Goal: Information Seeking & Learning: Learn about a topic

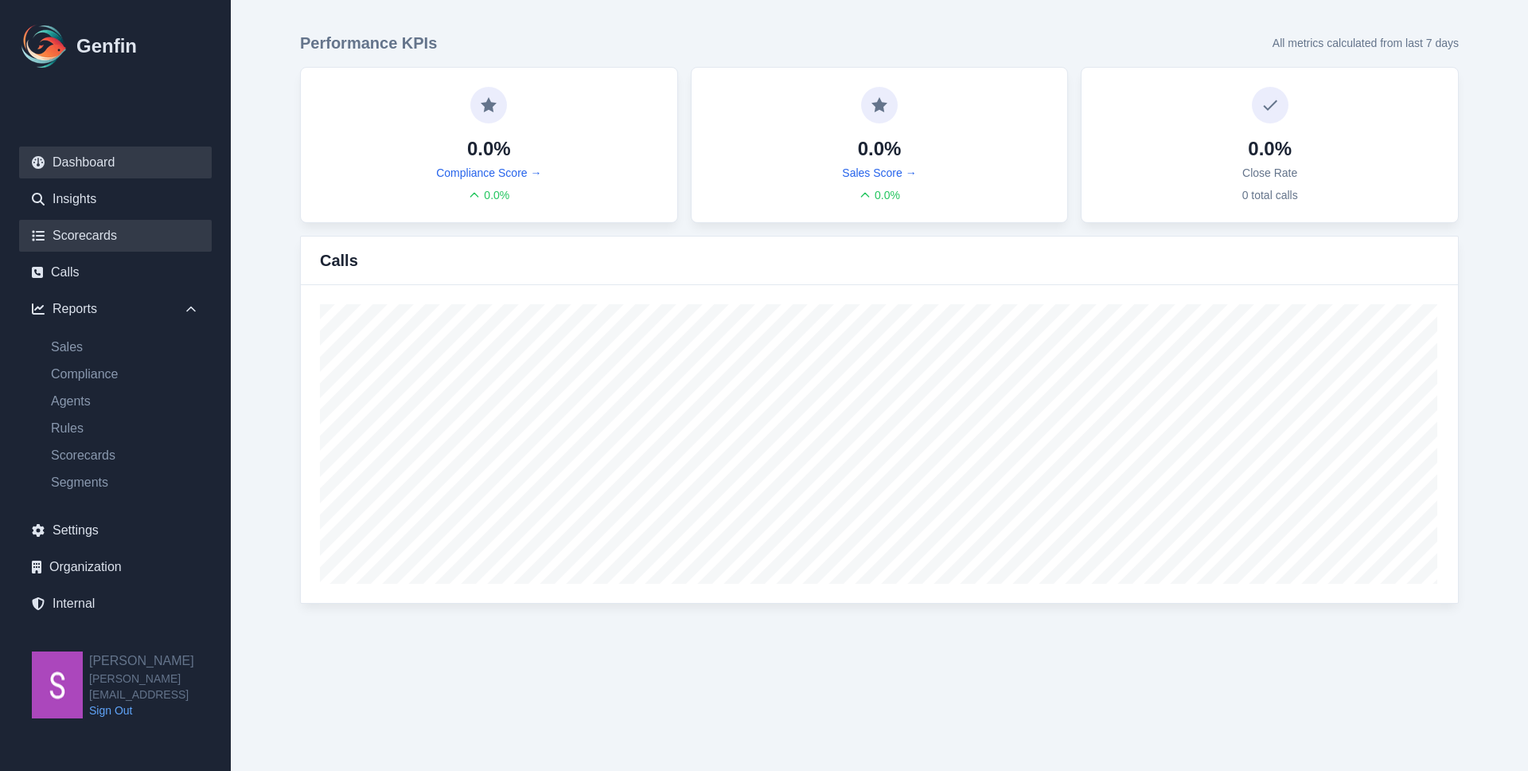
click at [104, 240] on link "Scorecards" at bounding box center [115, 236] width 193 height 32
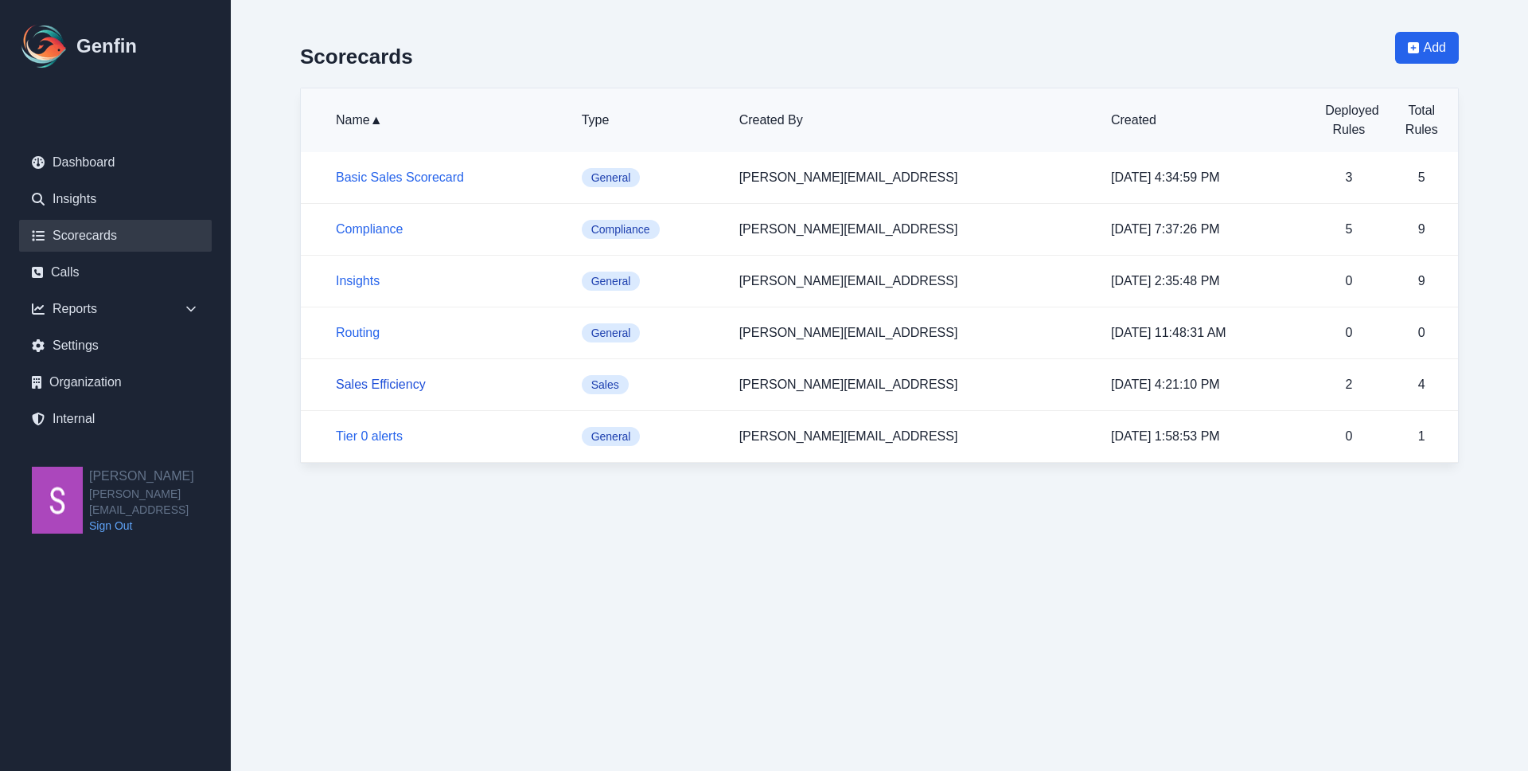
click at [394, 379] on link "Sales Efficiency" at bounding box center [381, 384] width 90 height 14
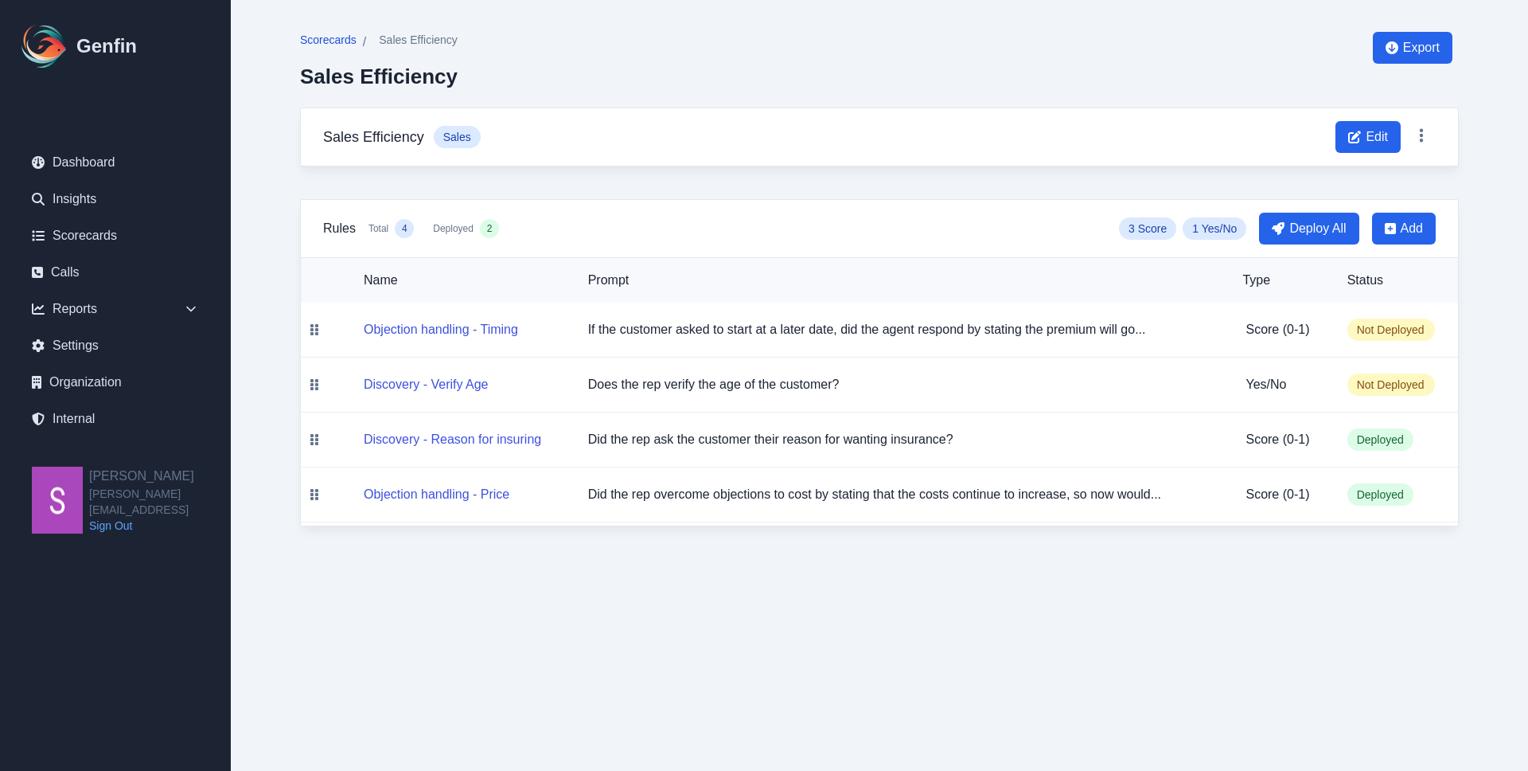
click at [323, 43] on span "Scorecards" at bounding box center [328, 40] width 57 height 16
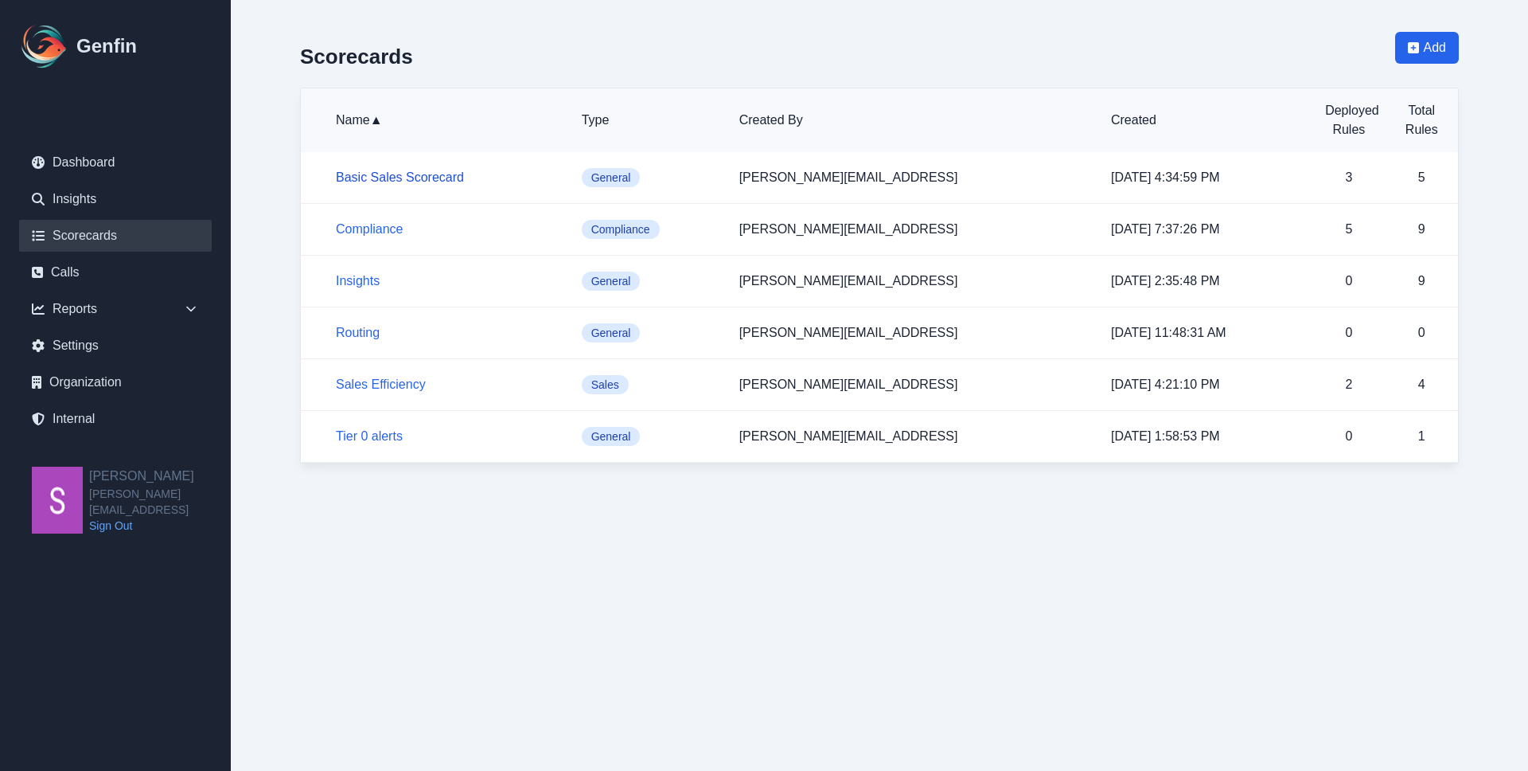
click at [397, 178] on link "Basic Sales Scorecard" at bounding box center [400, 177] width 128 height 14
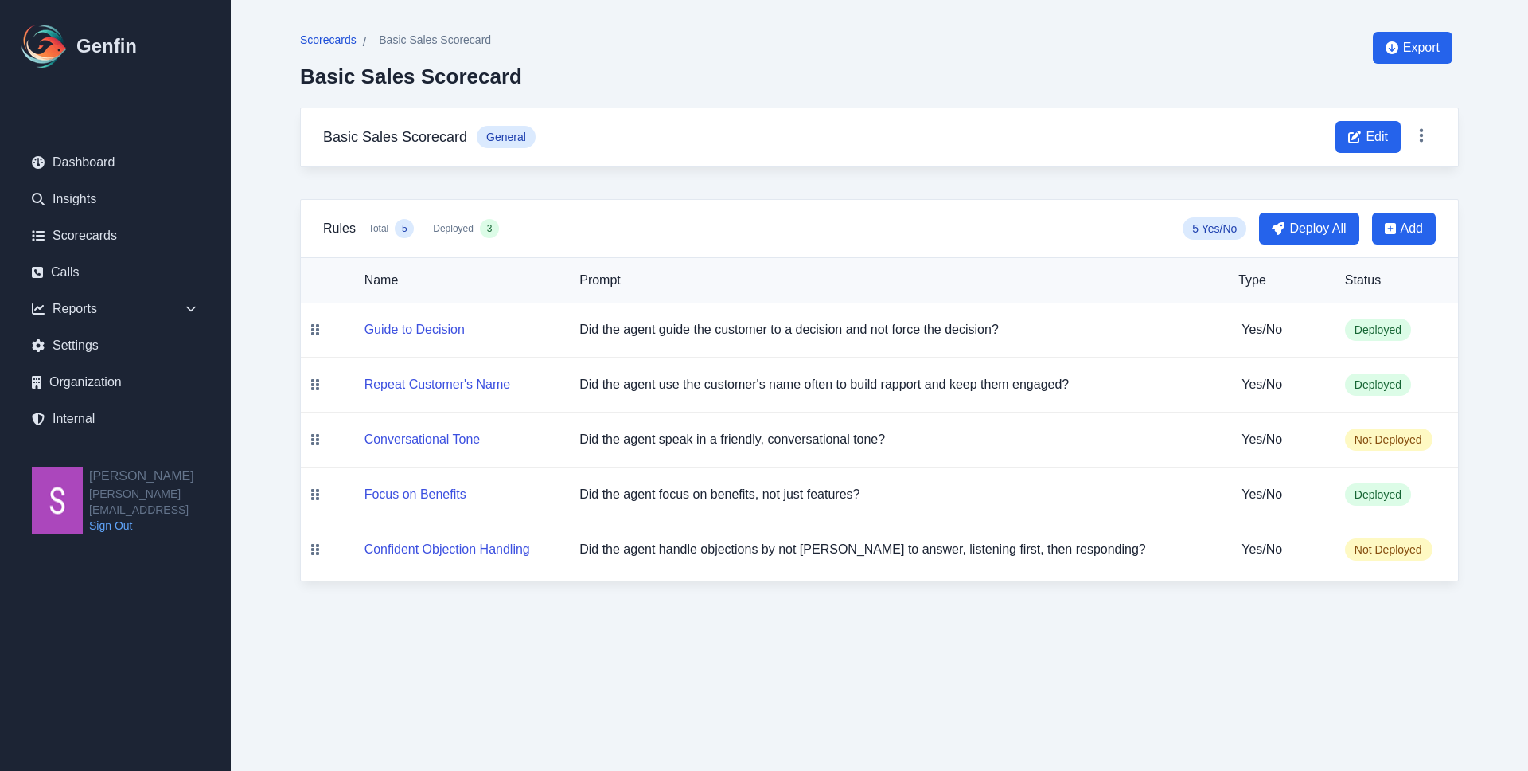
click at [335, 38] on span "Scorecards" at bounding box center [328, 40] width 57 height 16
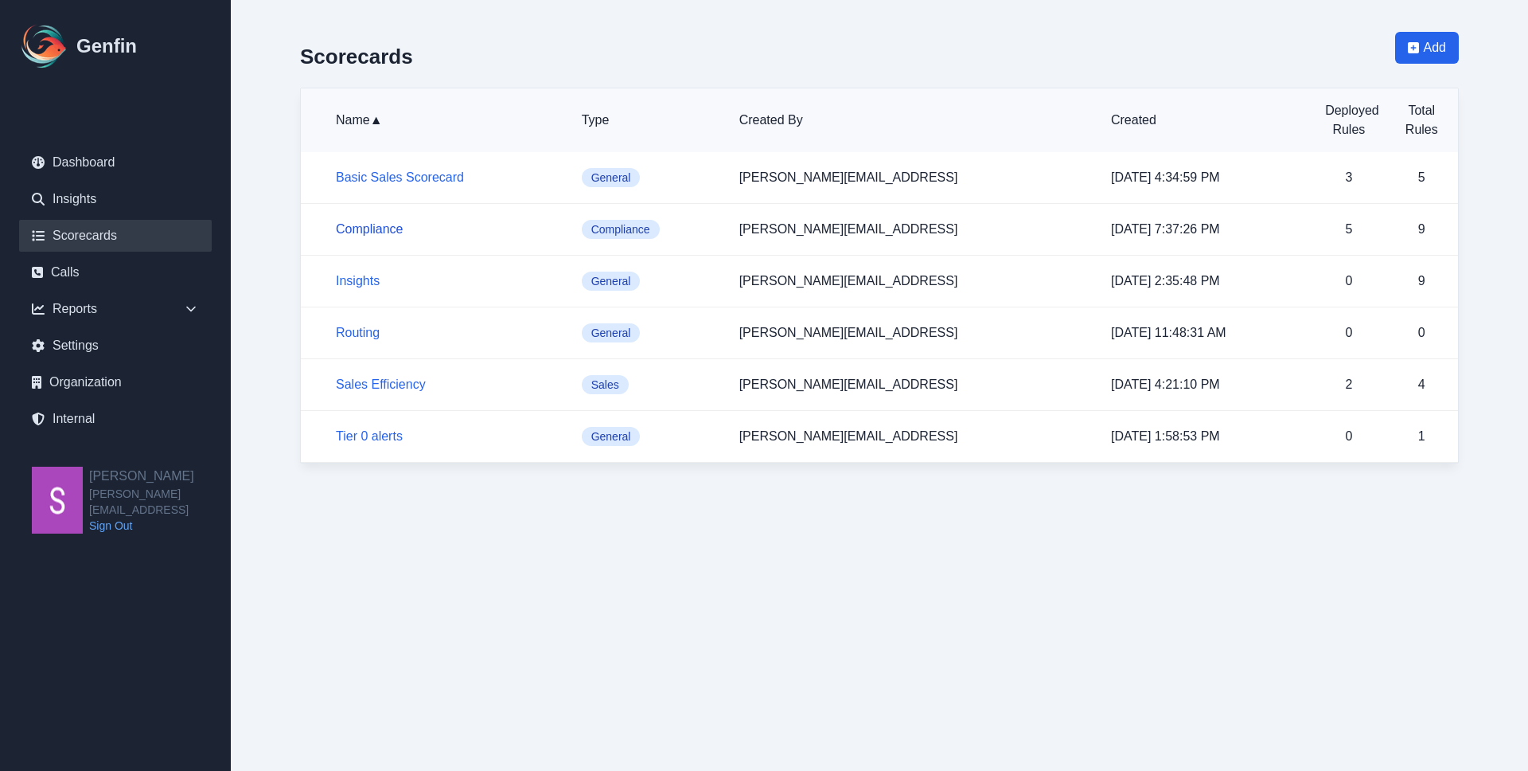
click at [365, 233] on link "Compliance" at bounding box center [369, 229] width 67 height 14
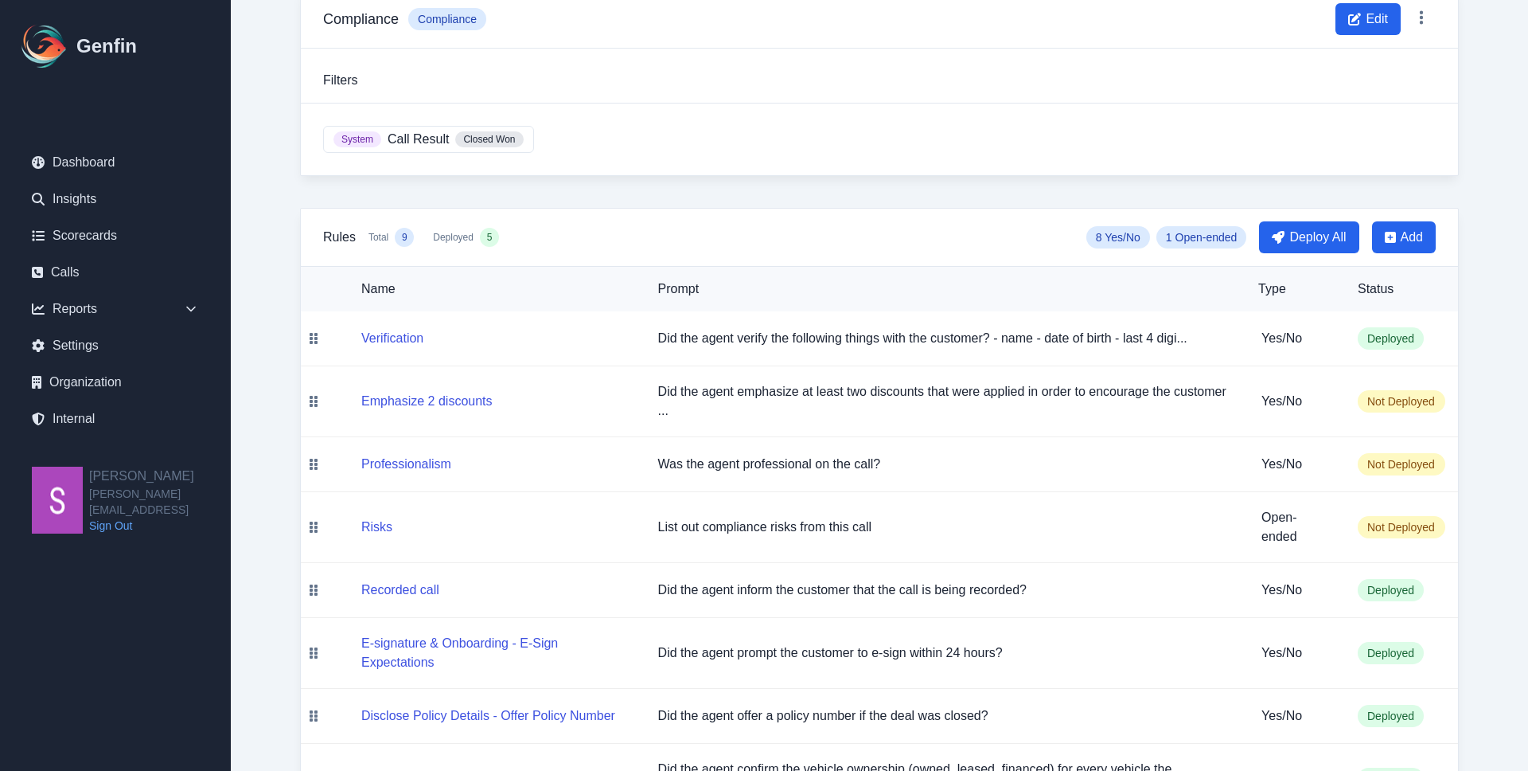
scroll to position [252, 0]
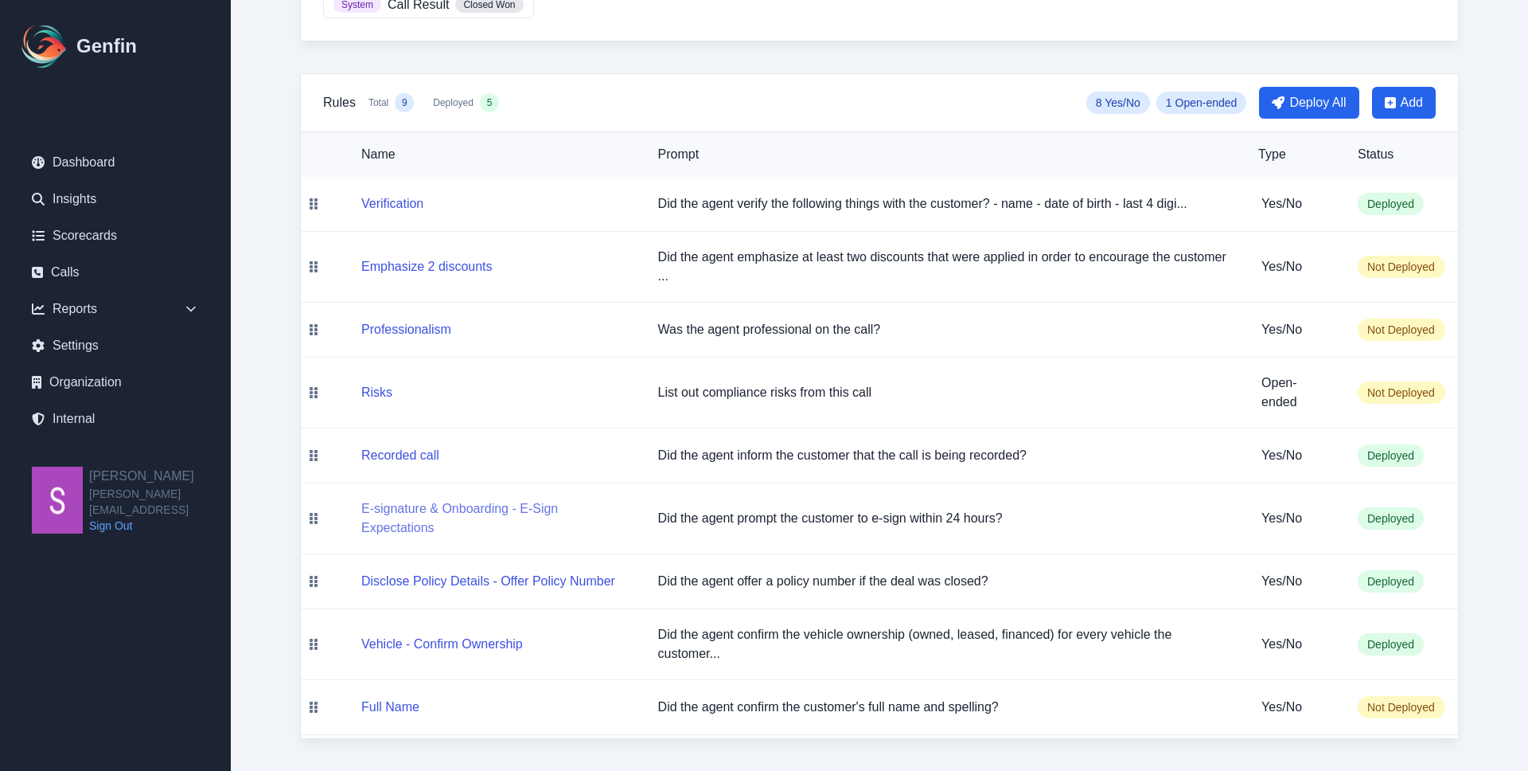
click at [416, 531] on button "E-signature & Onboarding - E-Sign Expectations" at bounding box center [496, 518] width 271 height 38
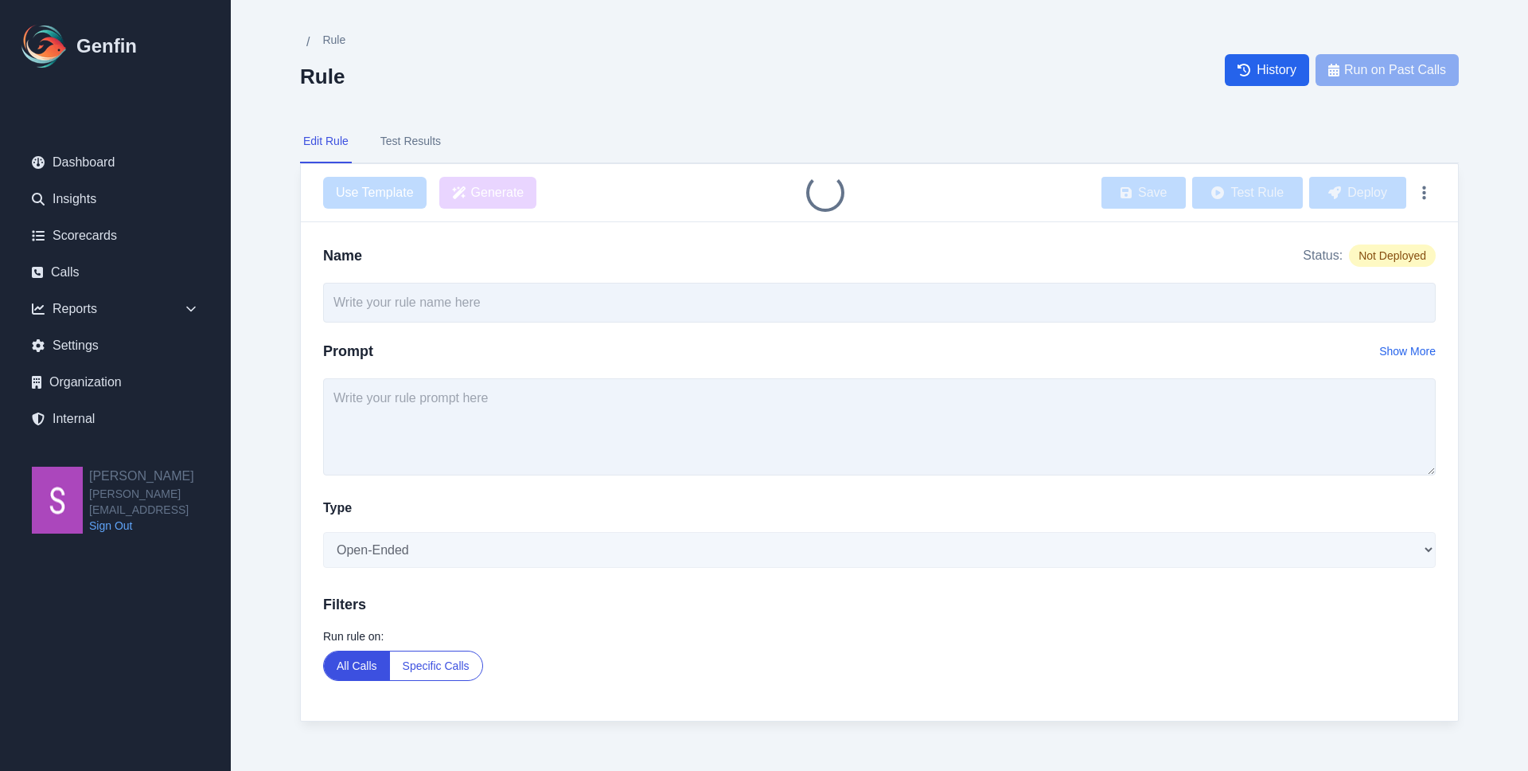
type input "E-signature & Onboarding - E-Sign Expectations"
type textarea "Did the agent prompt the customer to e-sign within 24 hours?"
select select "Yes/No"
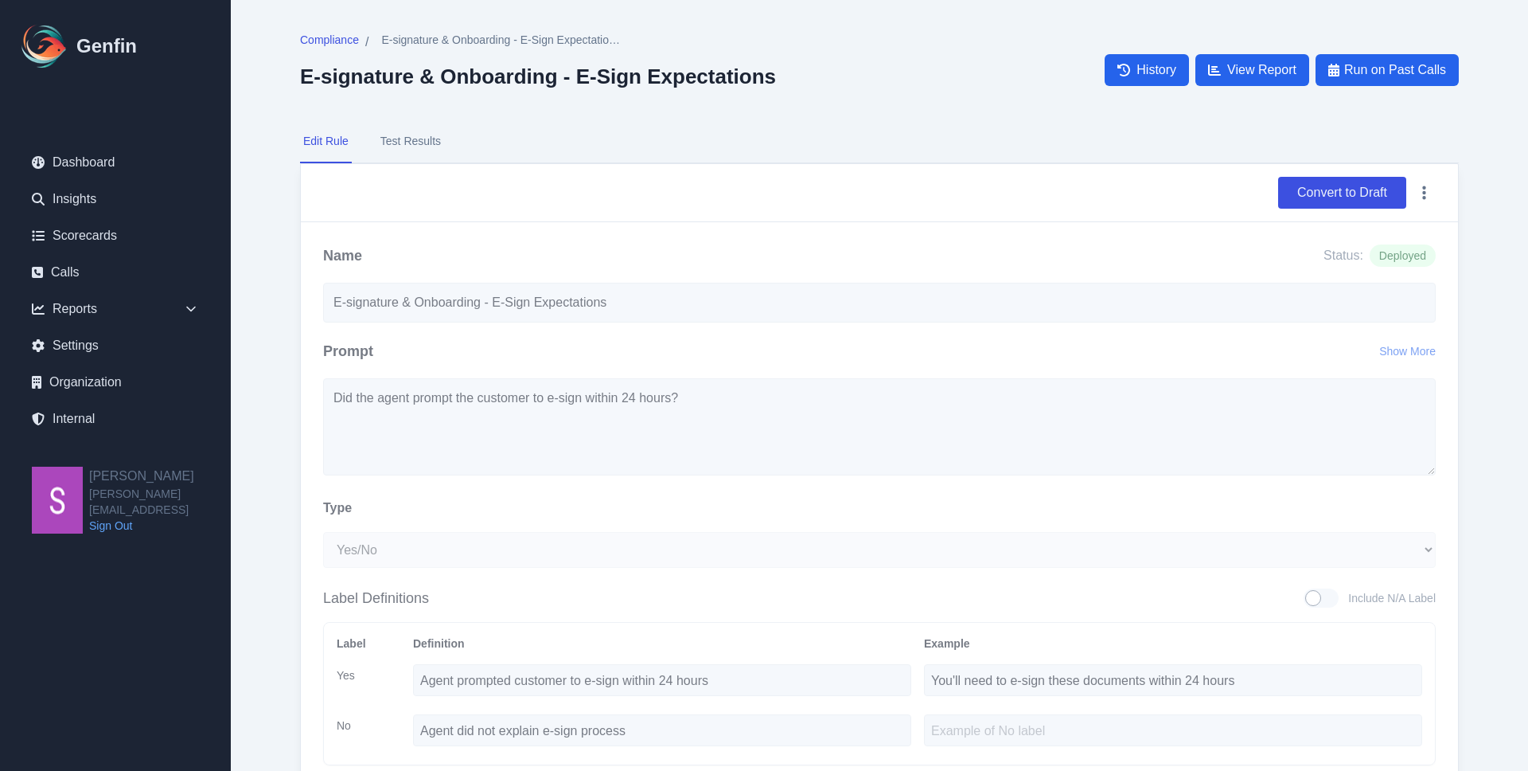
click at [399, 140] on button "Test Results" at bounding box center [410, 141] width 67 height 43
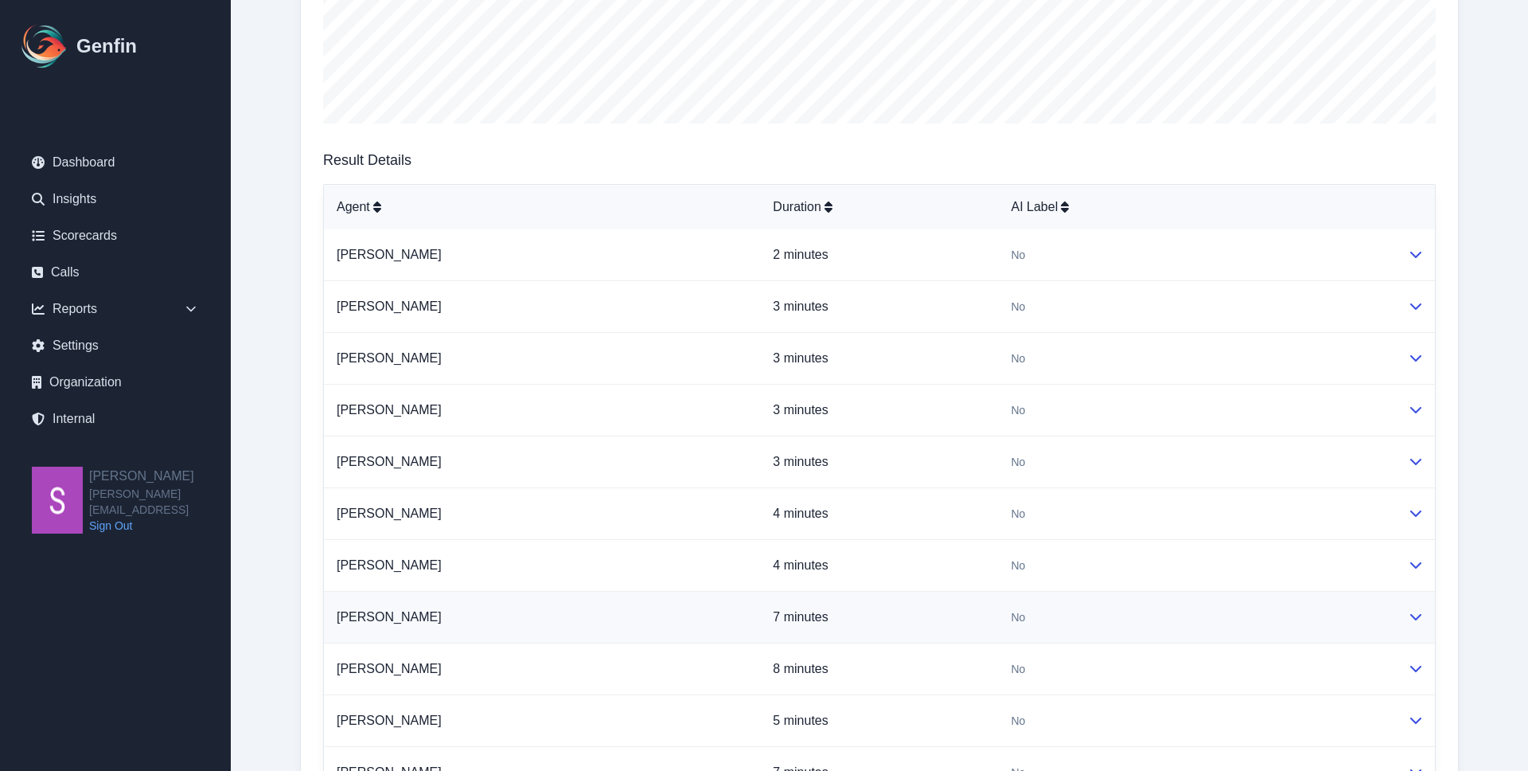
scroll to position [275, 0]
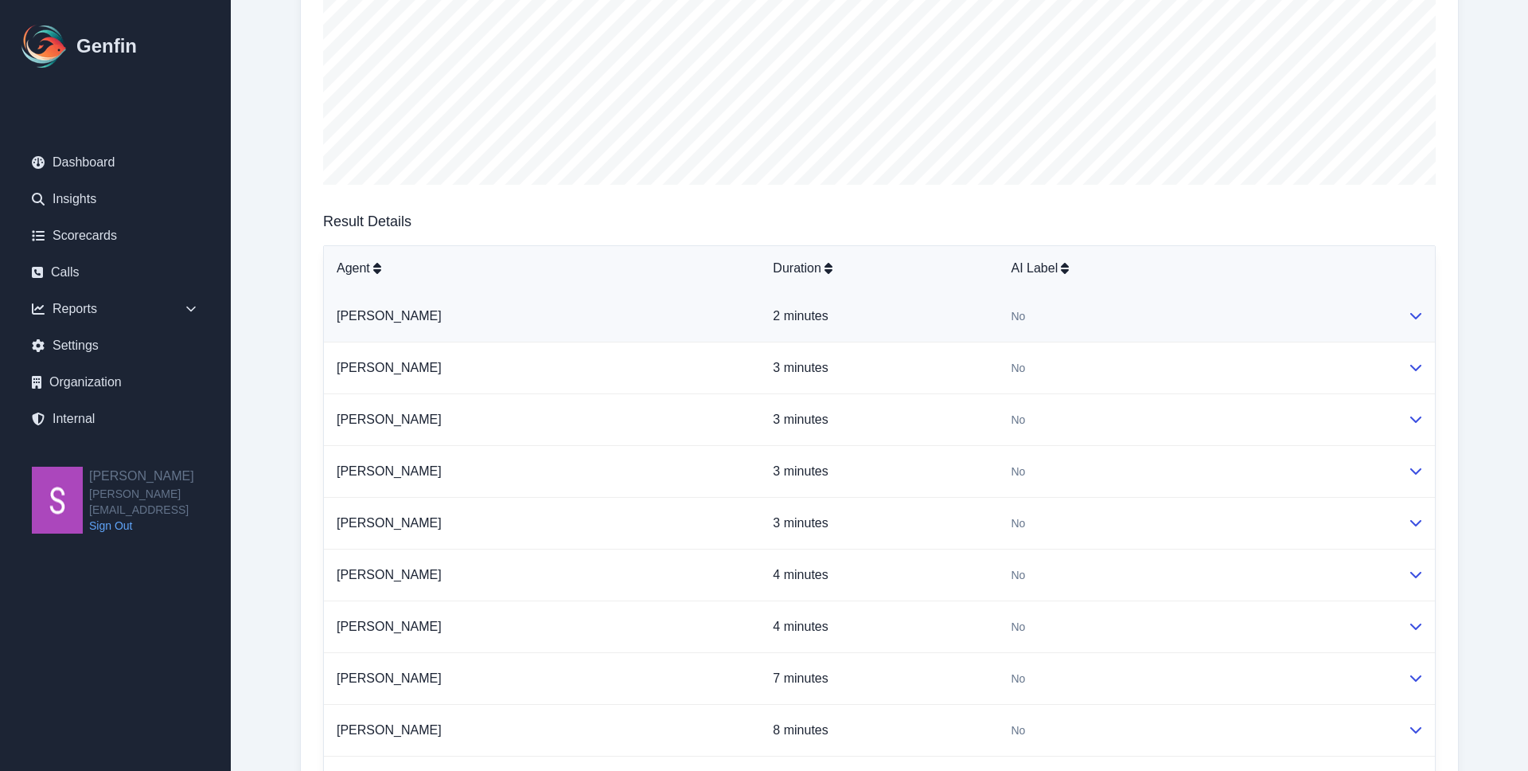
click at [1418, 311] on icon at bounding box center [1416, 315] width 13 height 13
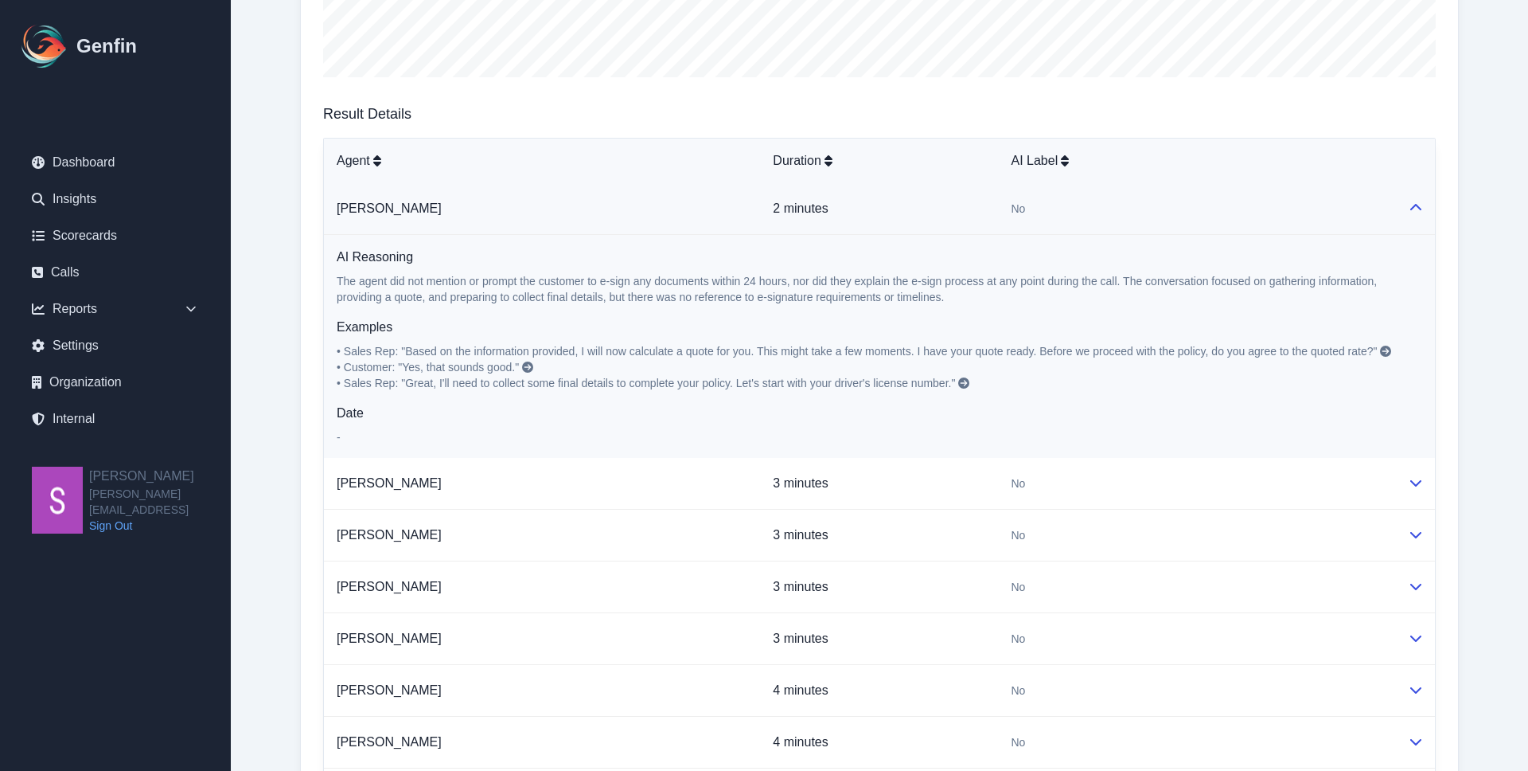
scroll to position [387, 0]
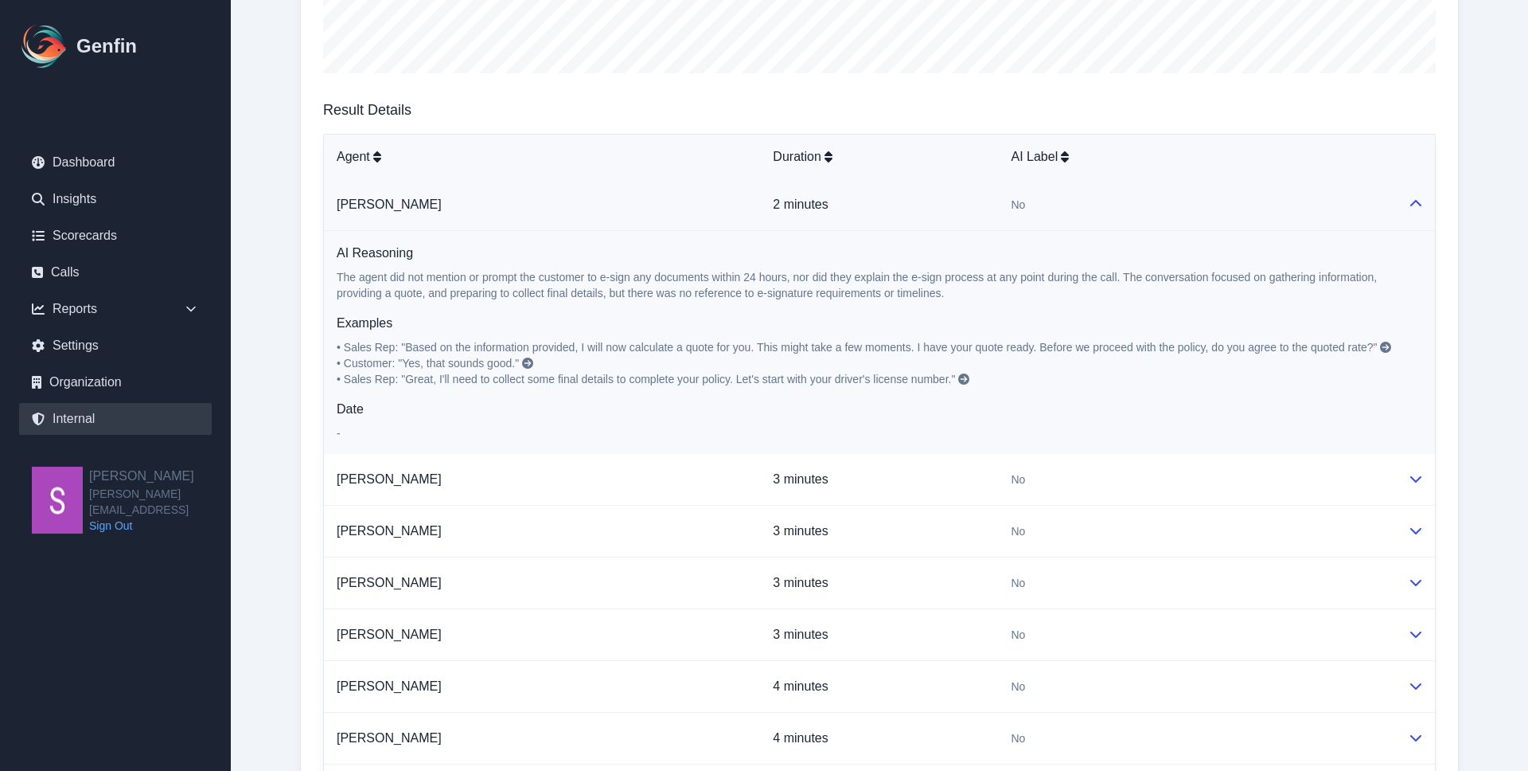
click at [69, 424] on link "Internal" at bounding box center [115, 419] width 193 height 32
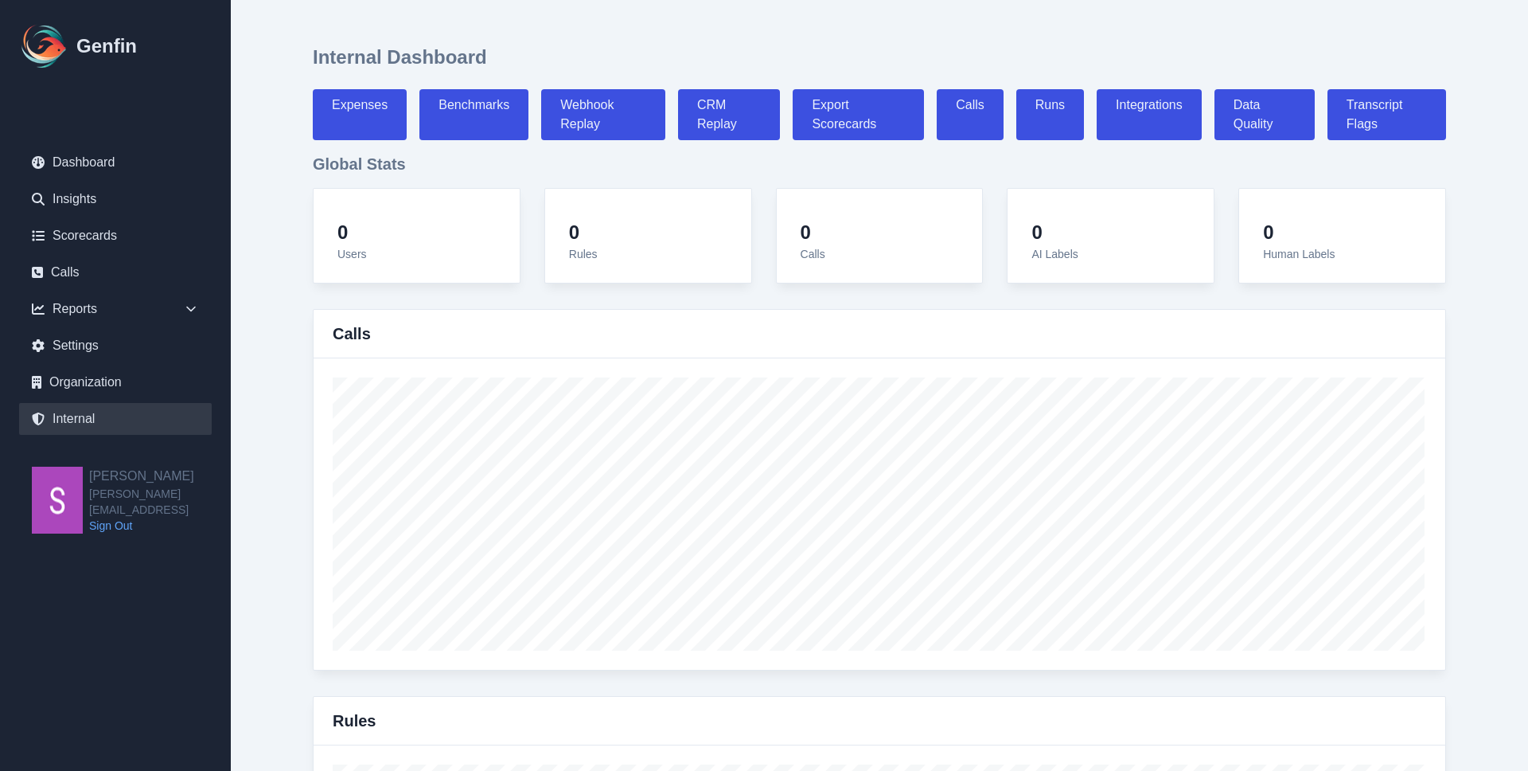
select select "paid"
select select "7"
select select "paid"
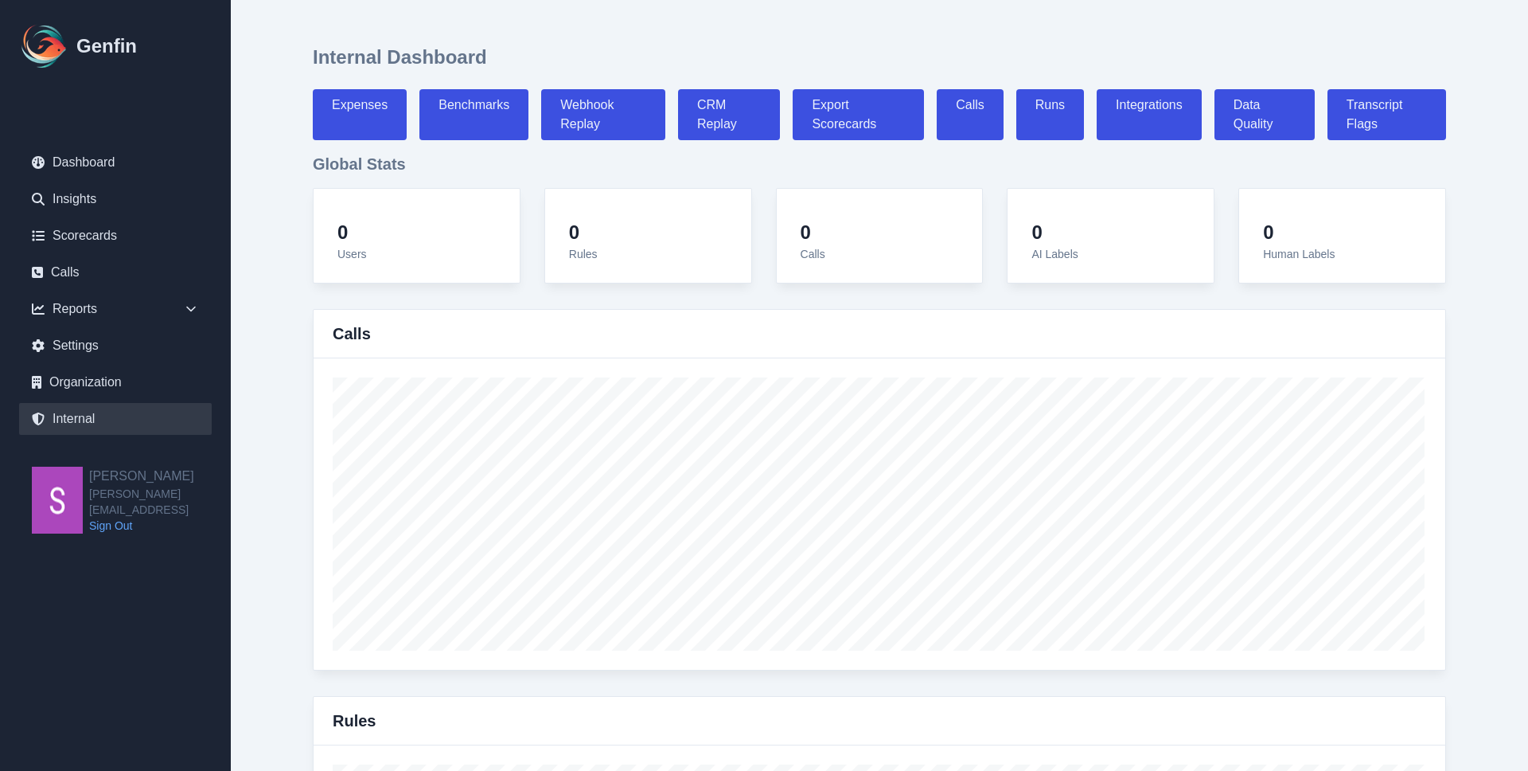
select select "7"
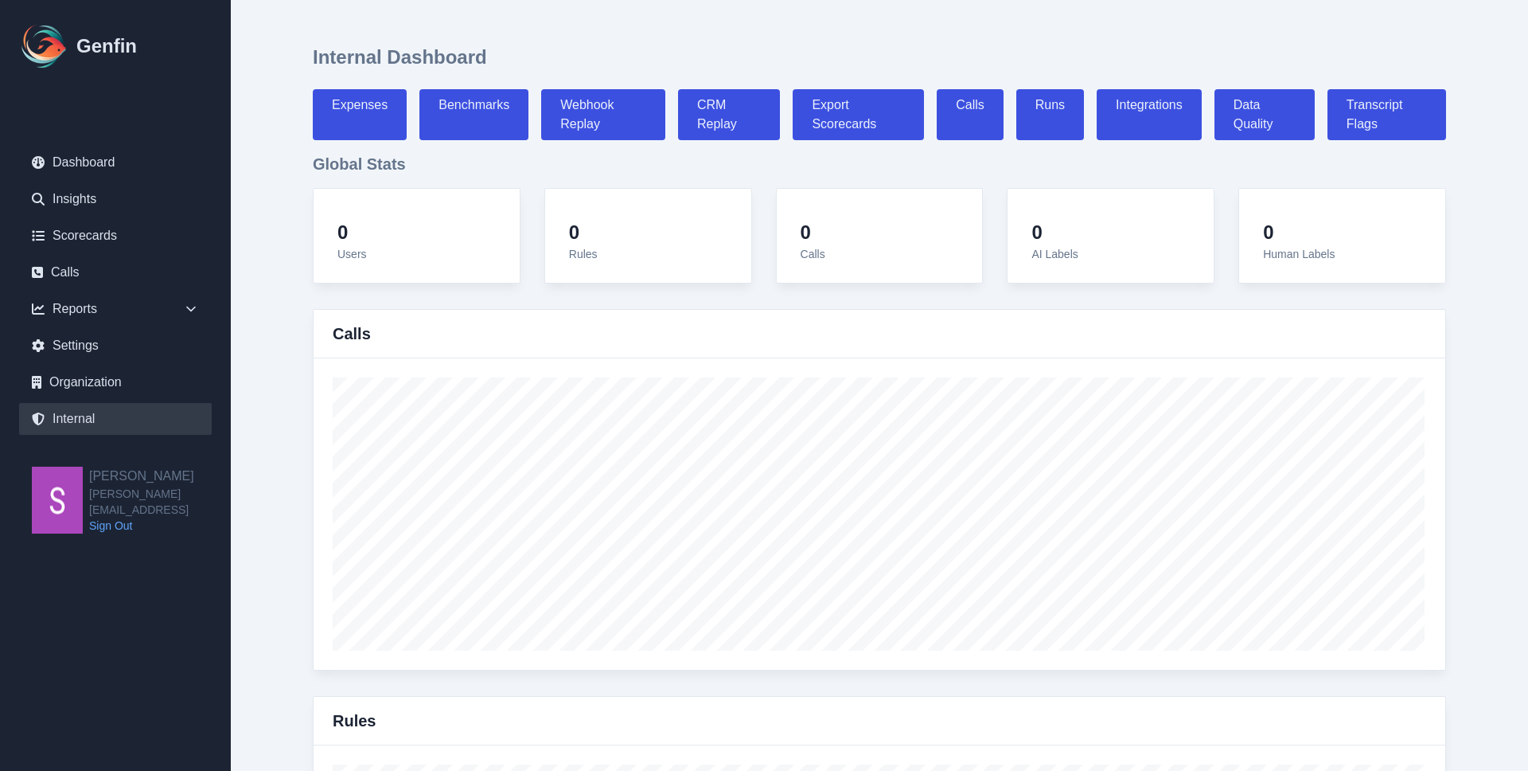
select select "7"
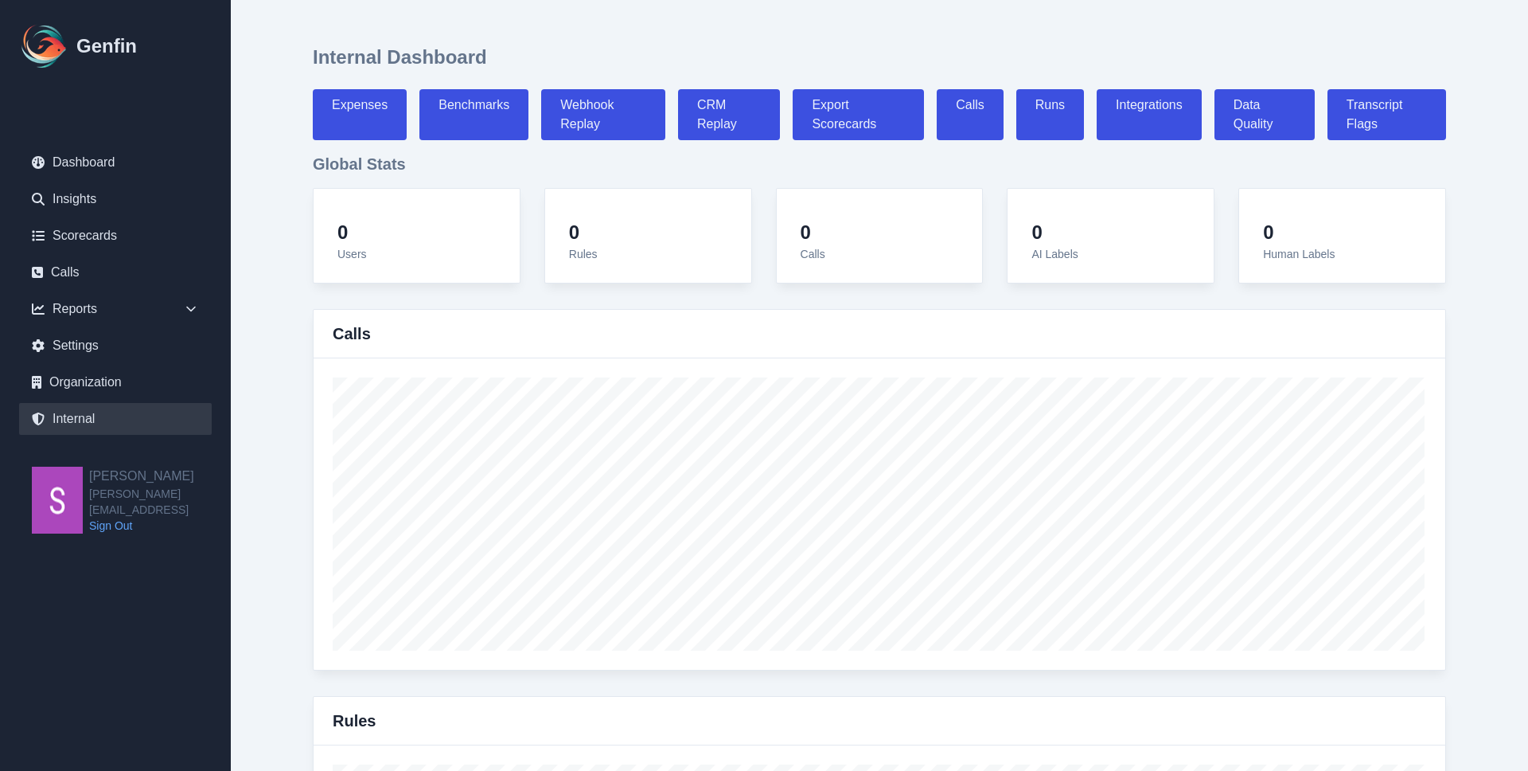
select select "7"
select select "paid"
select select "7"
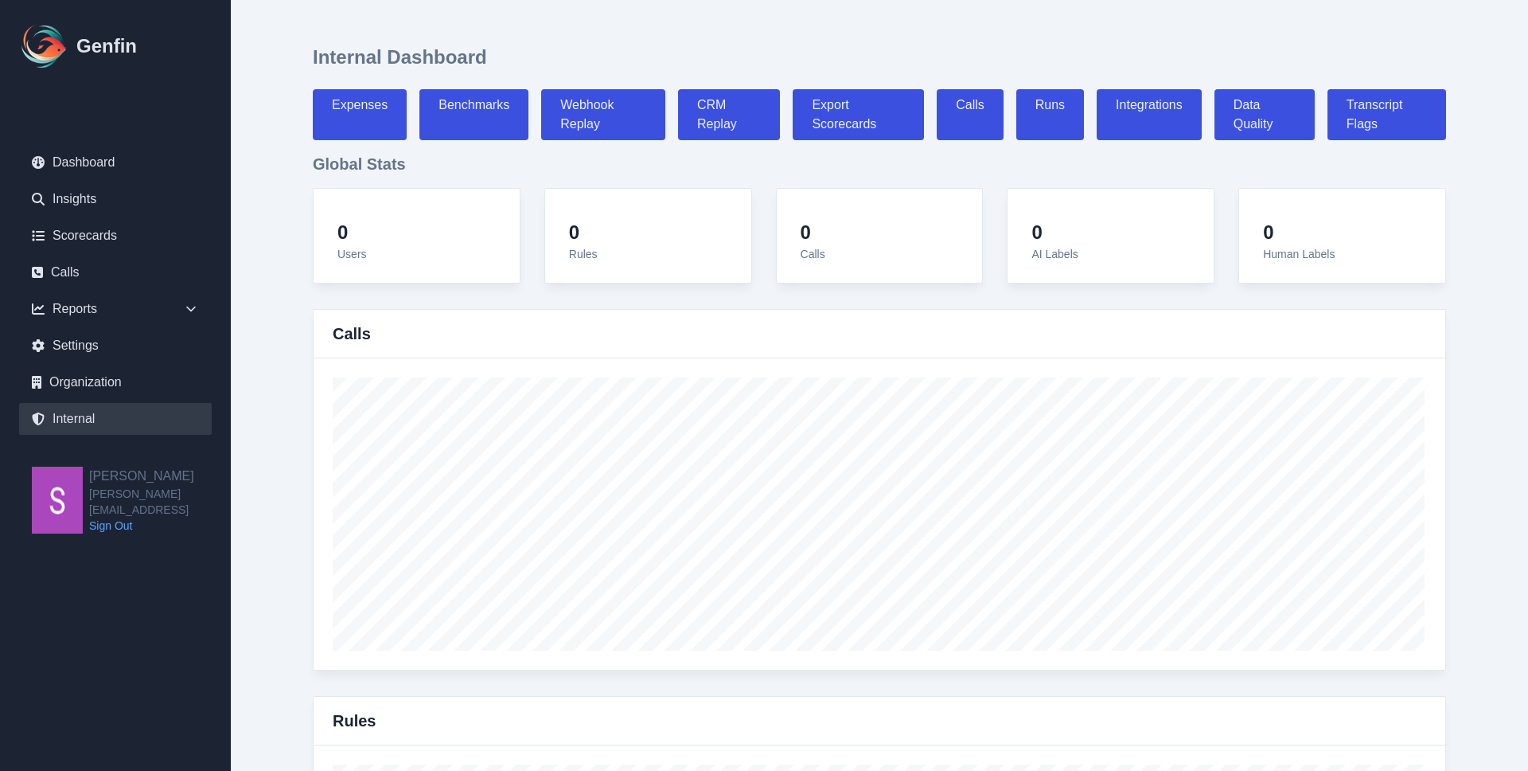
select select "7"
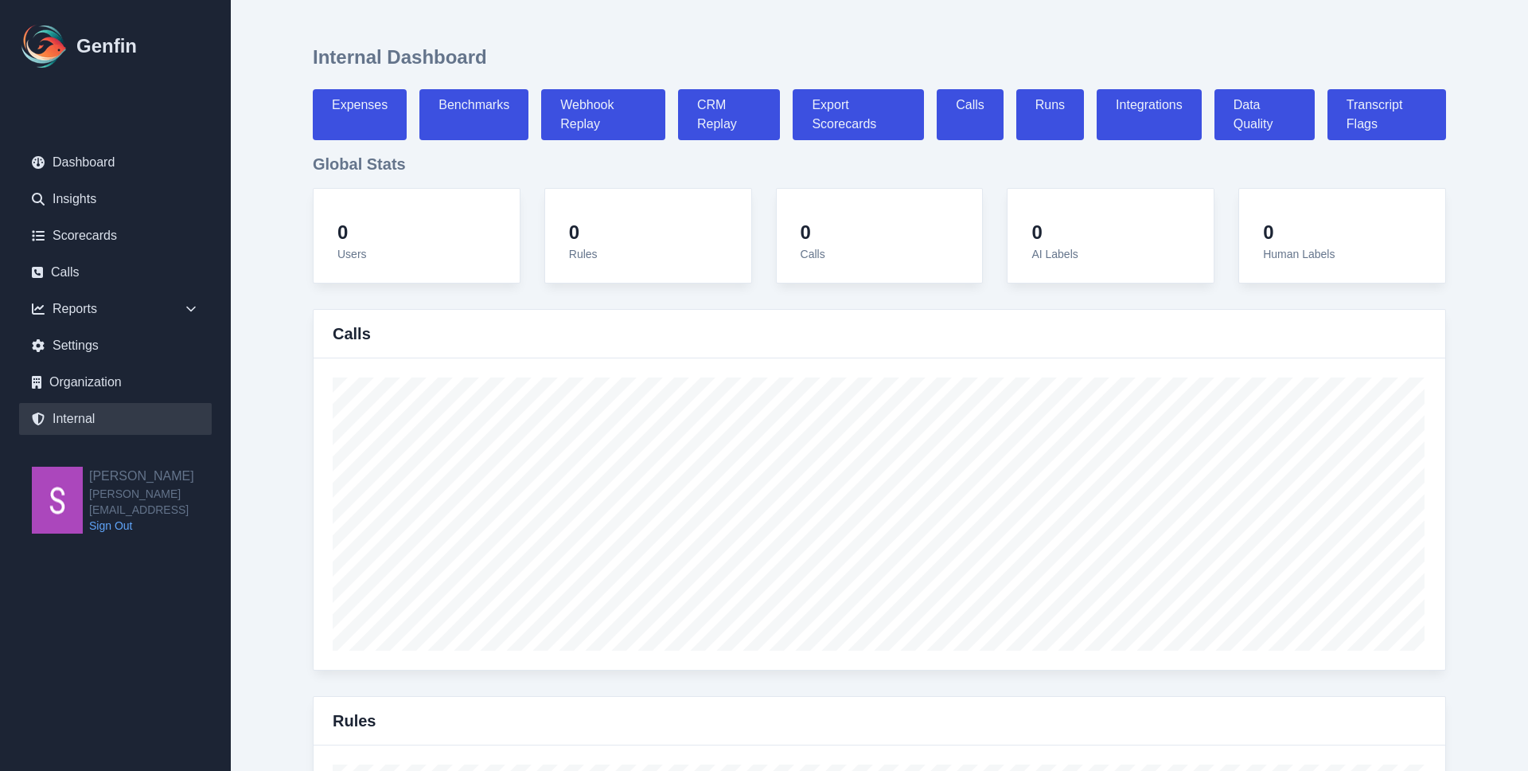
select select "7"
select select "paid"
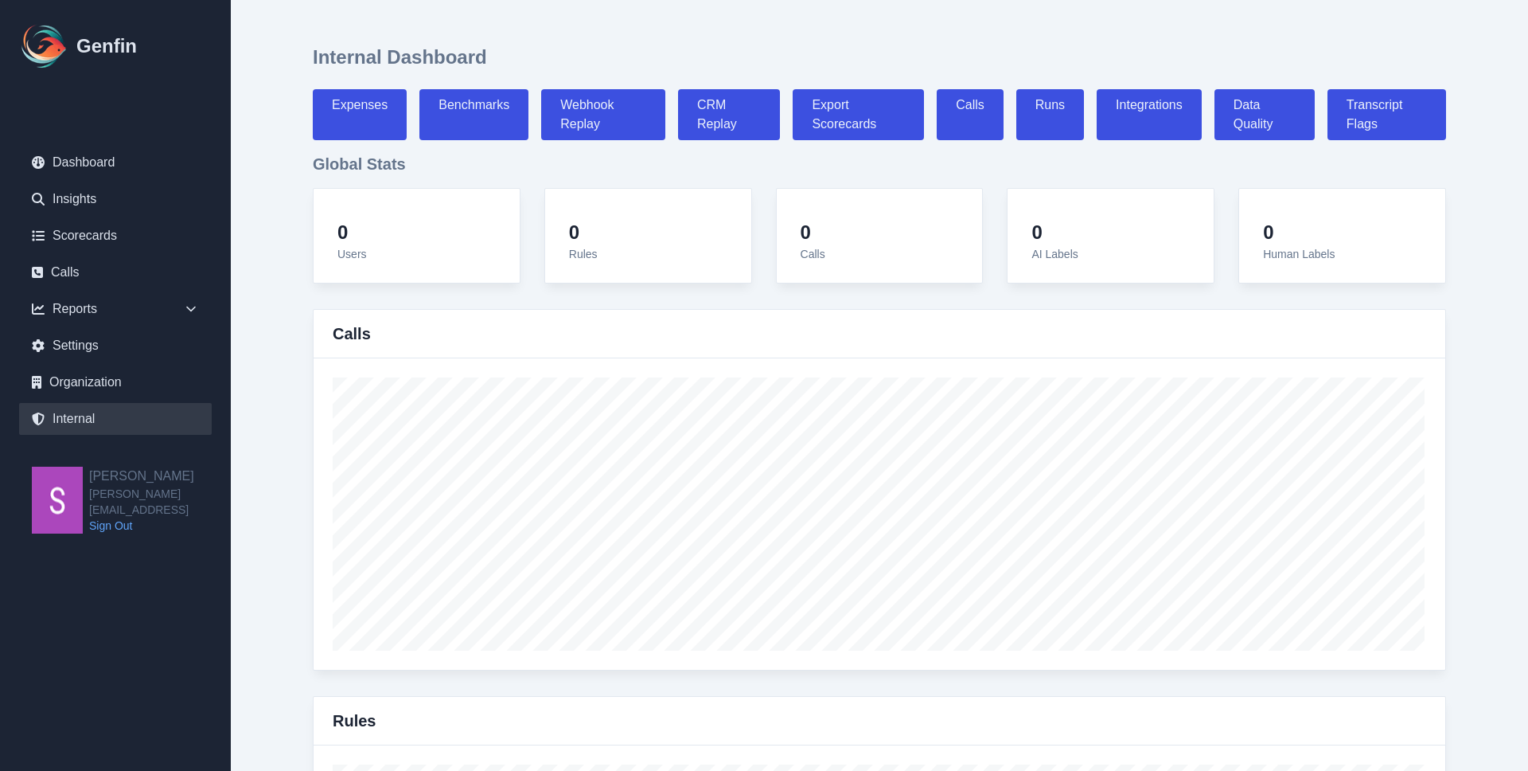
select select "7"
select select "paid"
select select "7"
select select "paid"
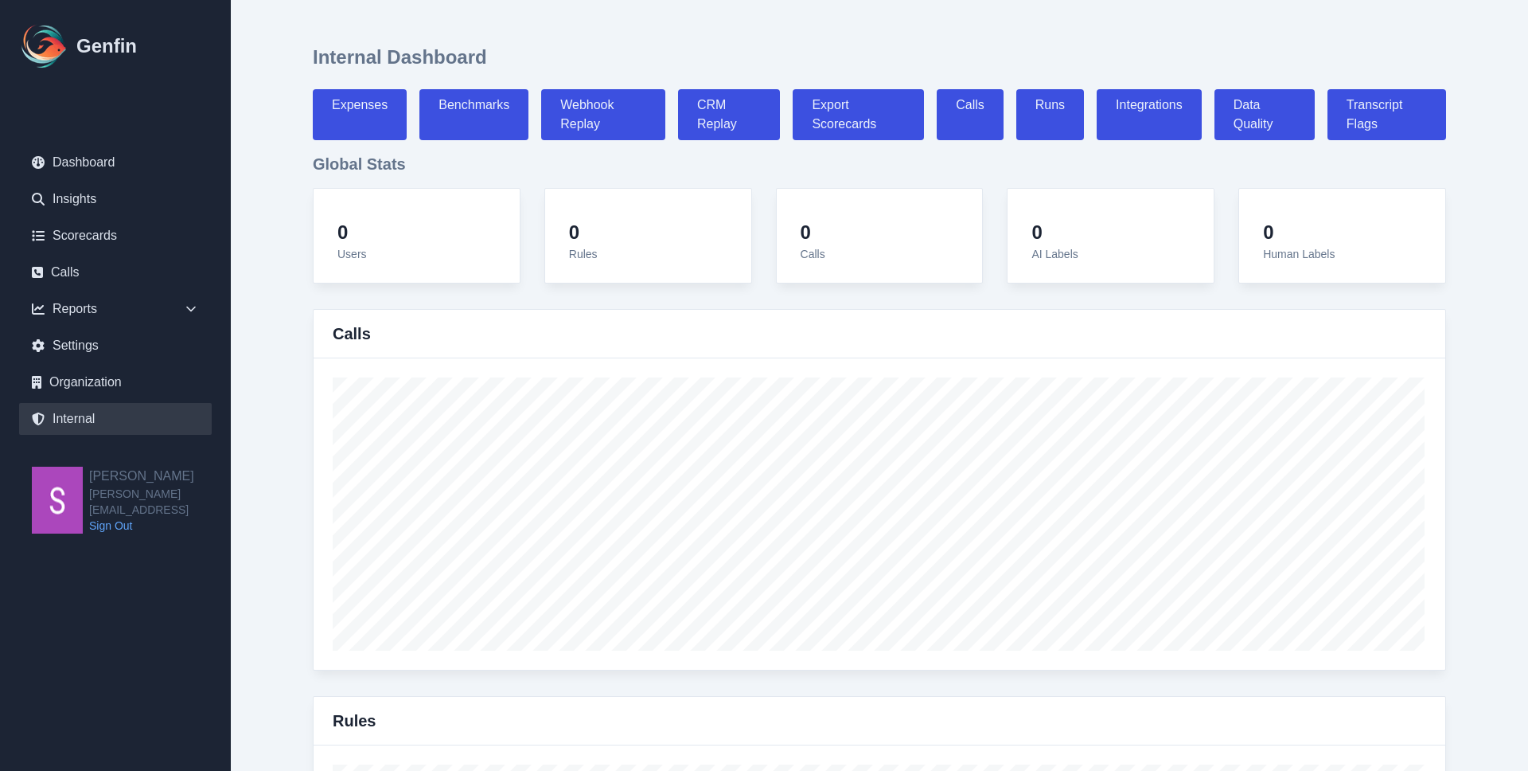
select select "7"
select select "paid"
select select "7"
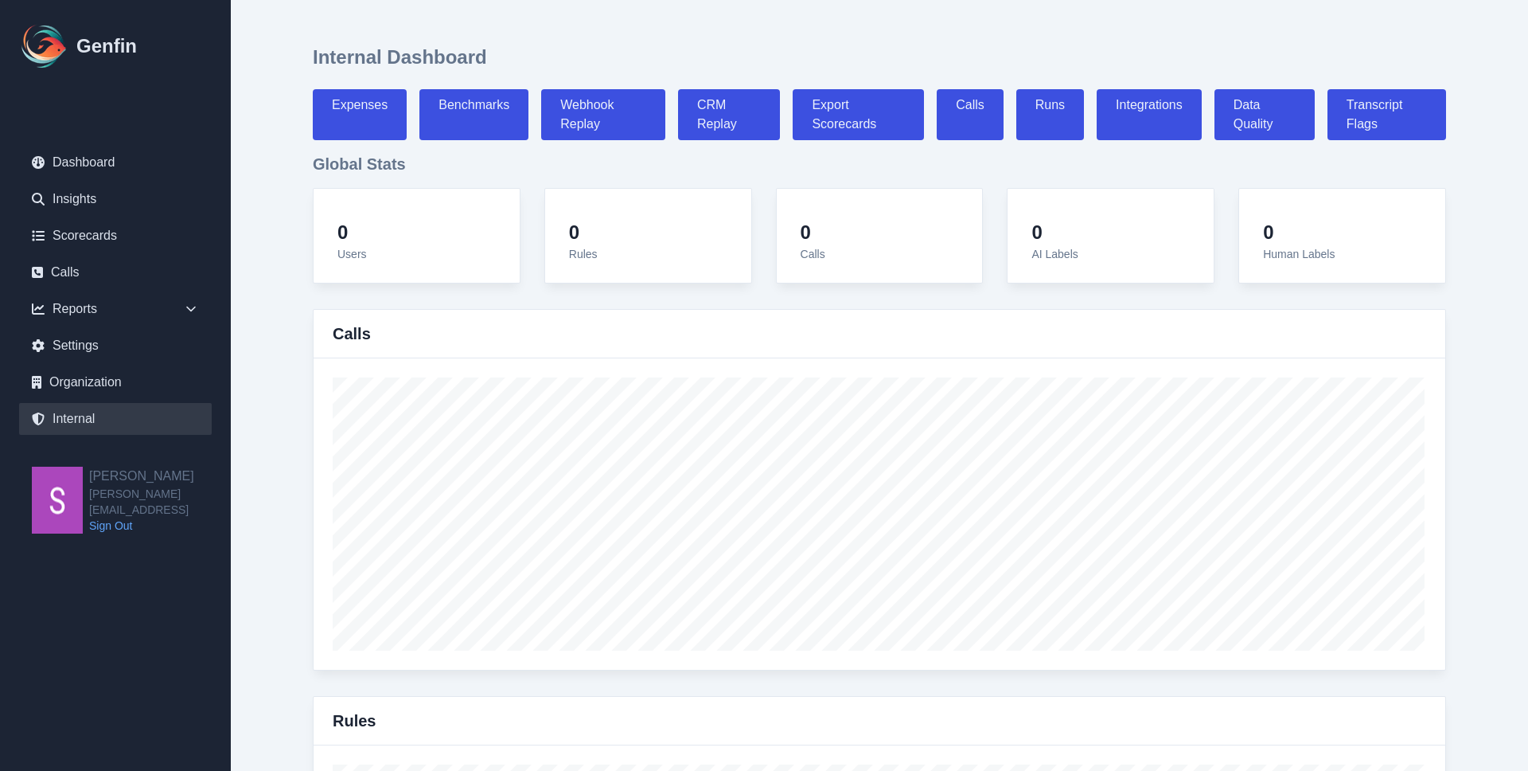
select select "7"
select select "paid"
select select "7"
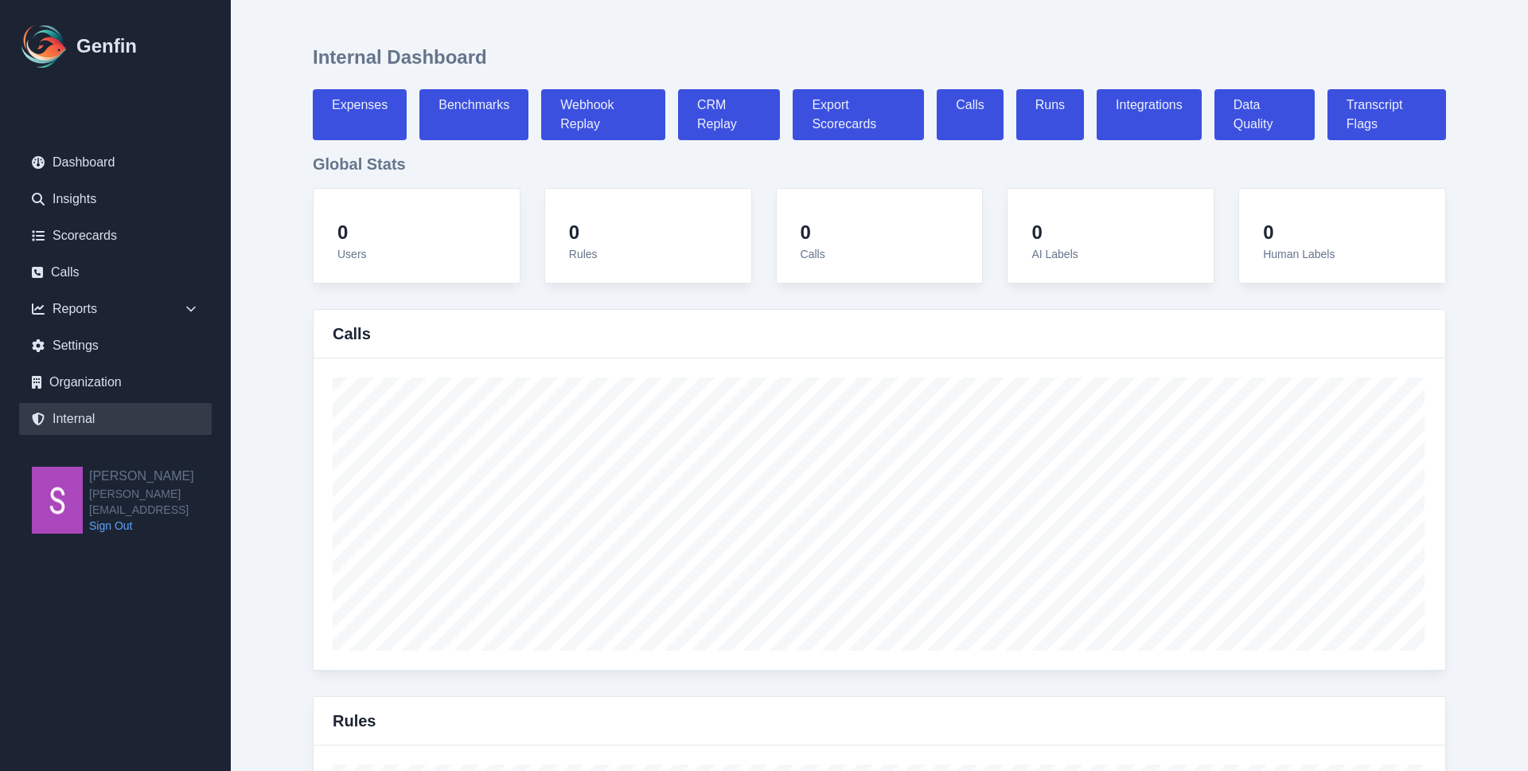
select select "paid"
select select "7"
select select "paid"
select select "7"
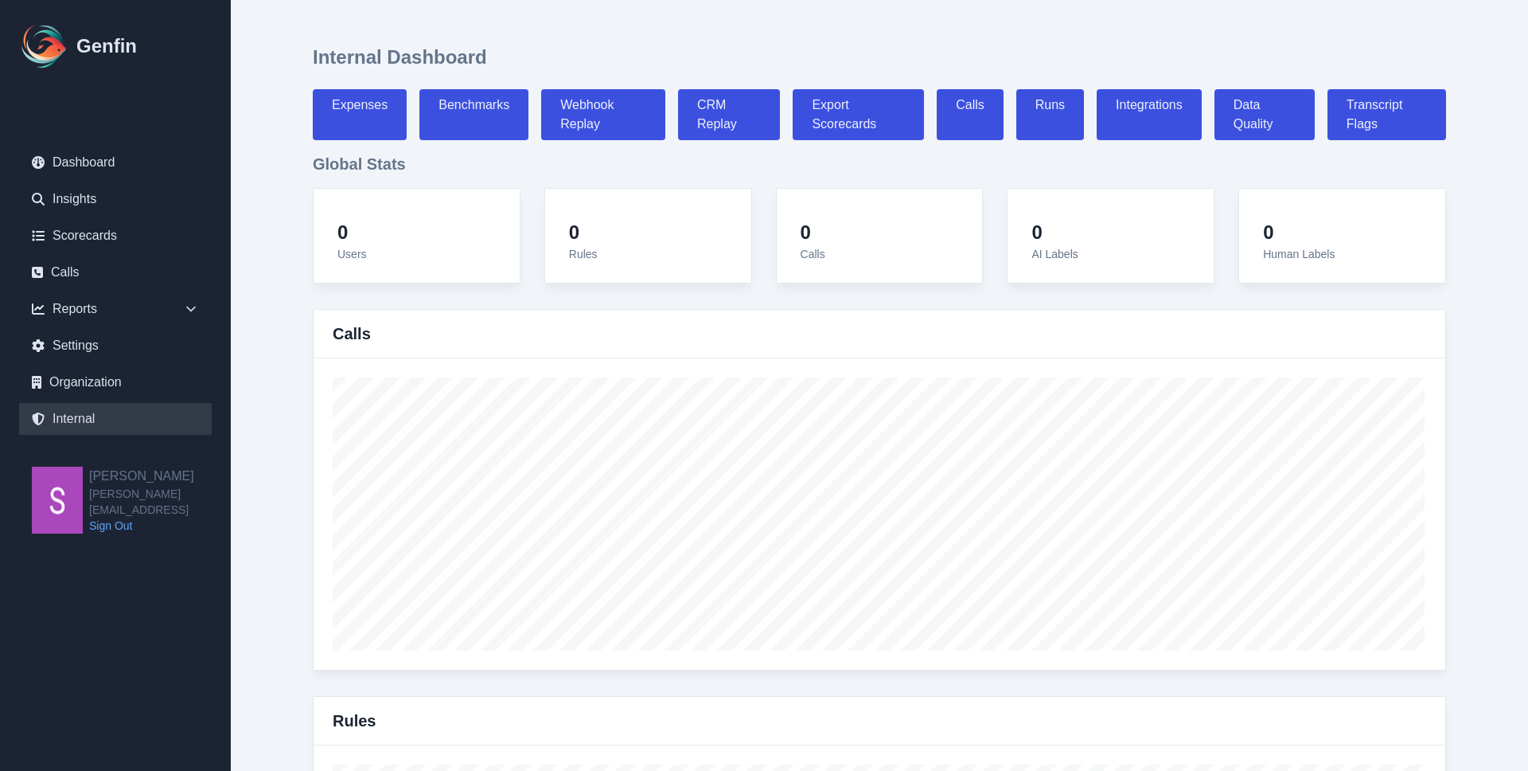
select select "paid"
select select "7"
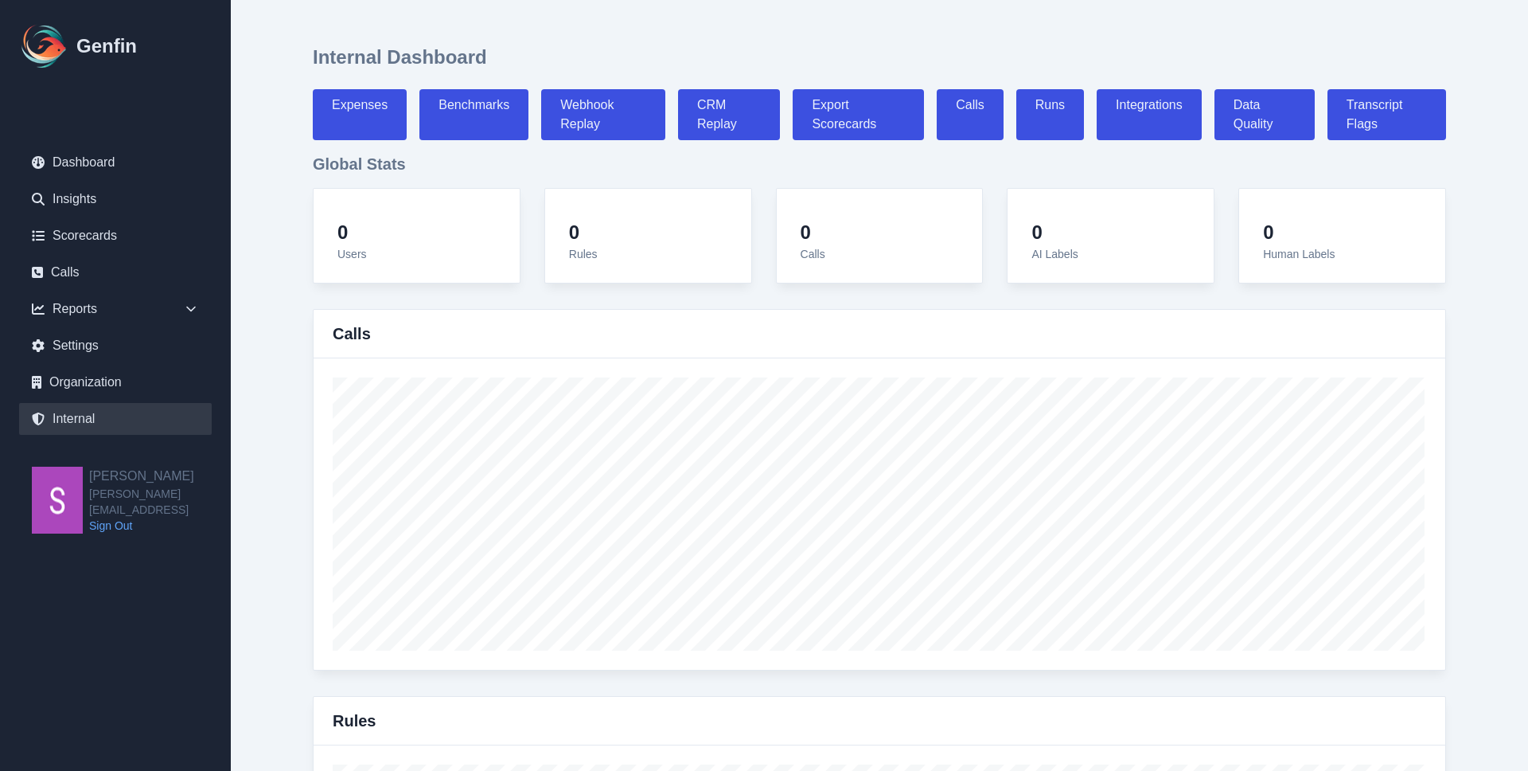
select select "7"
select select "paid"
select select "7"
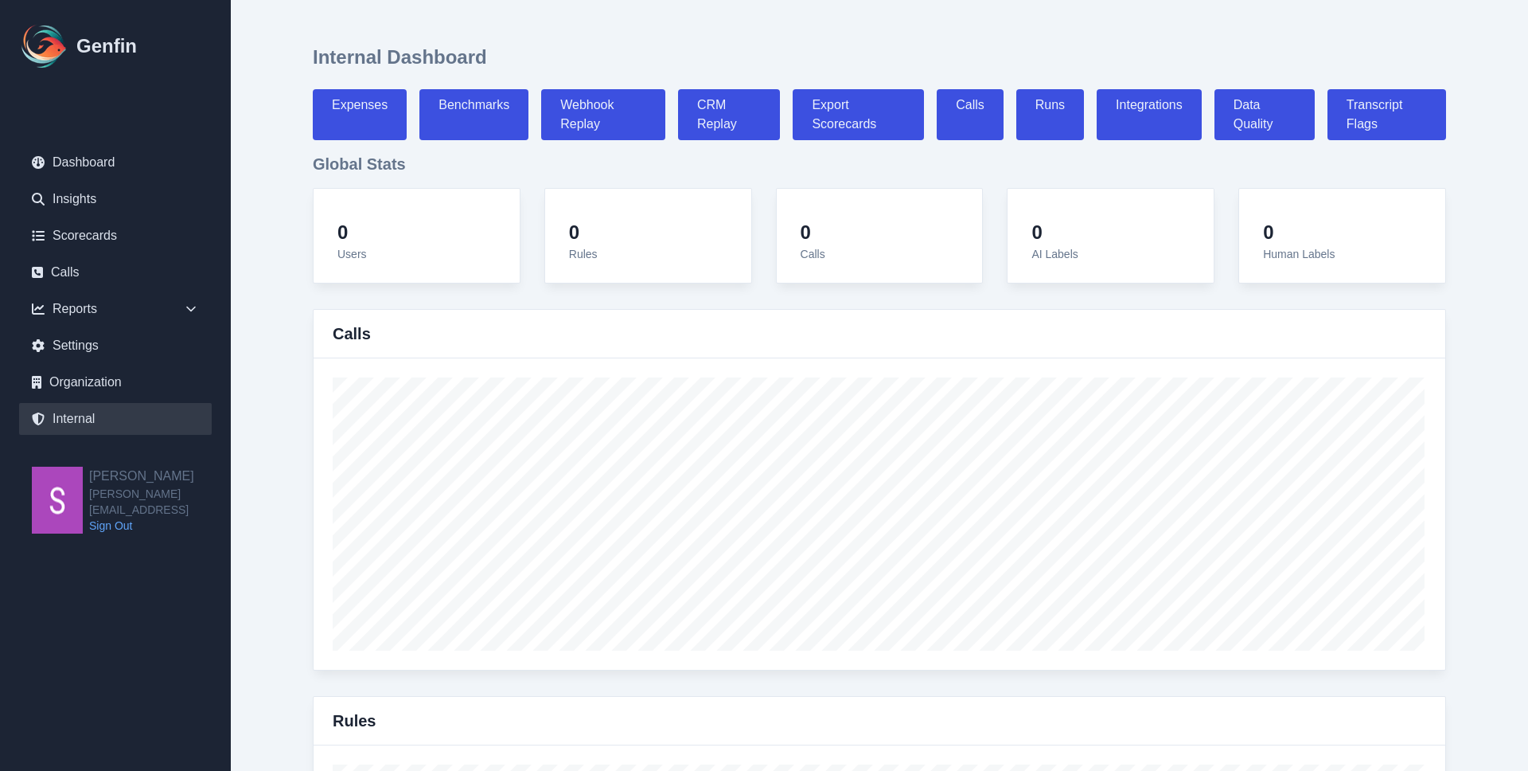
select select "7"
select select "paid"
select select "7"
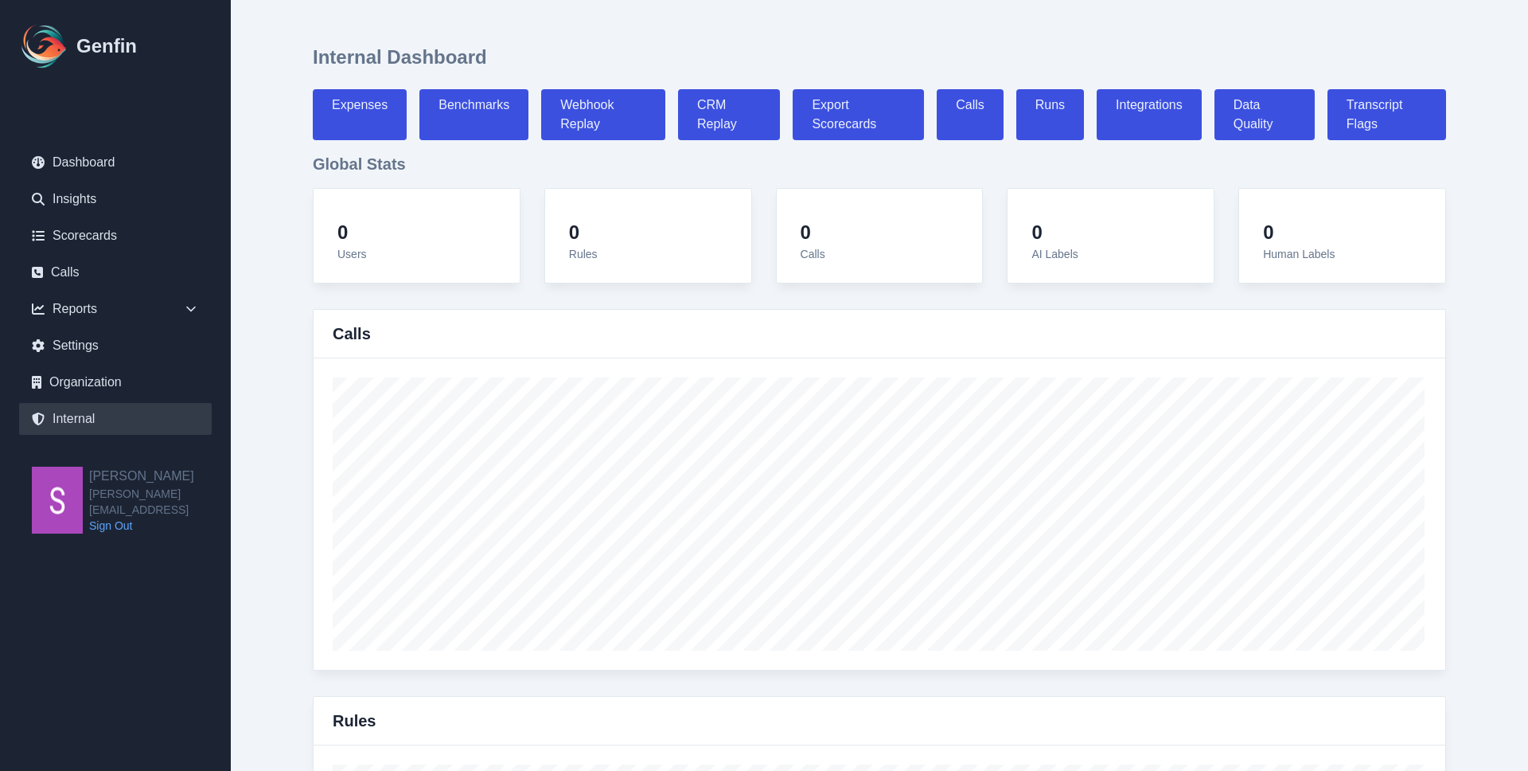
select select "7"
select select "paid"
select select "7"
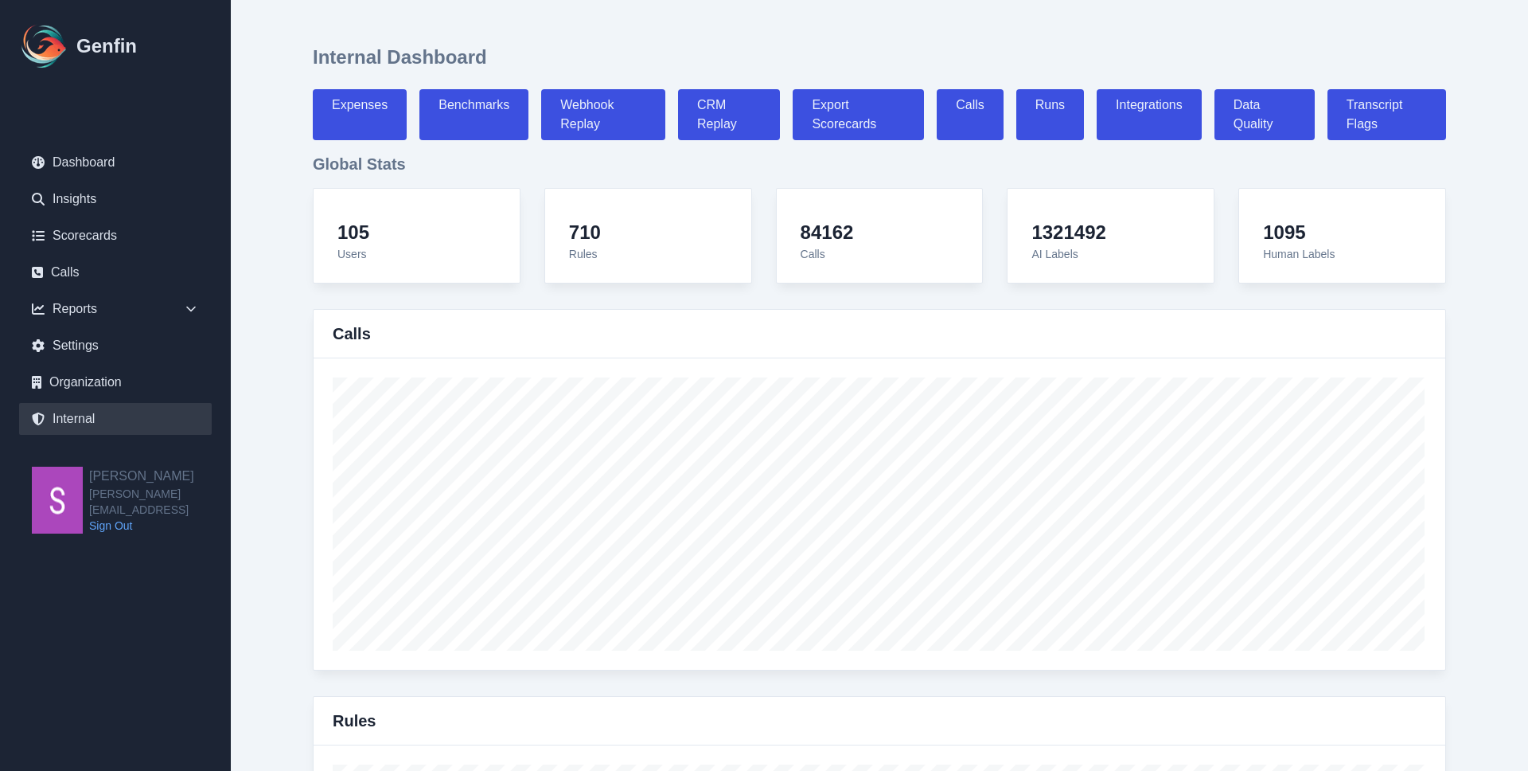
scroll to position [5514, 0]
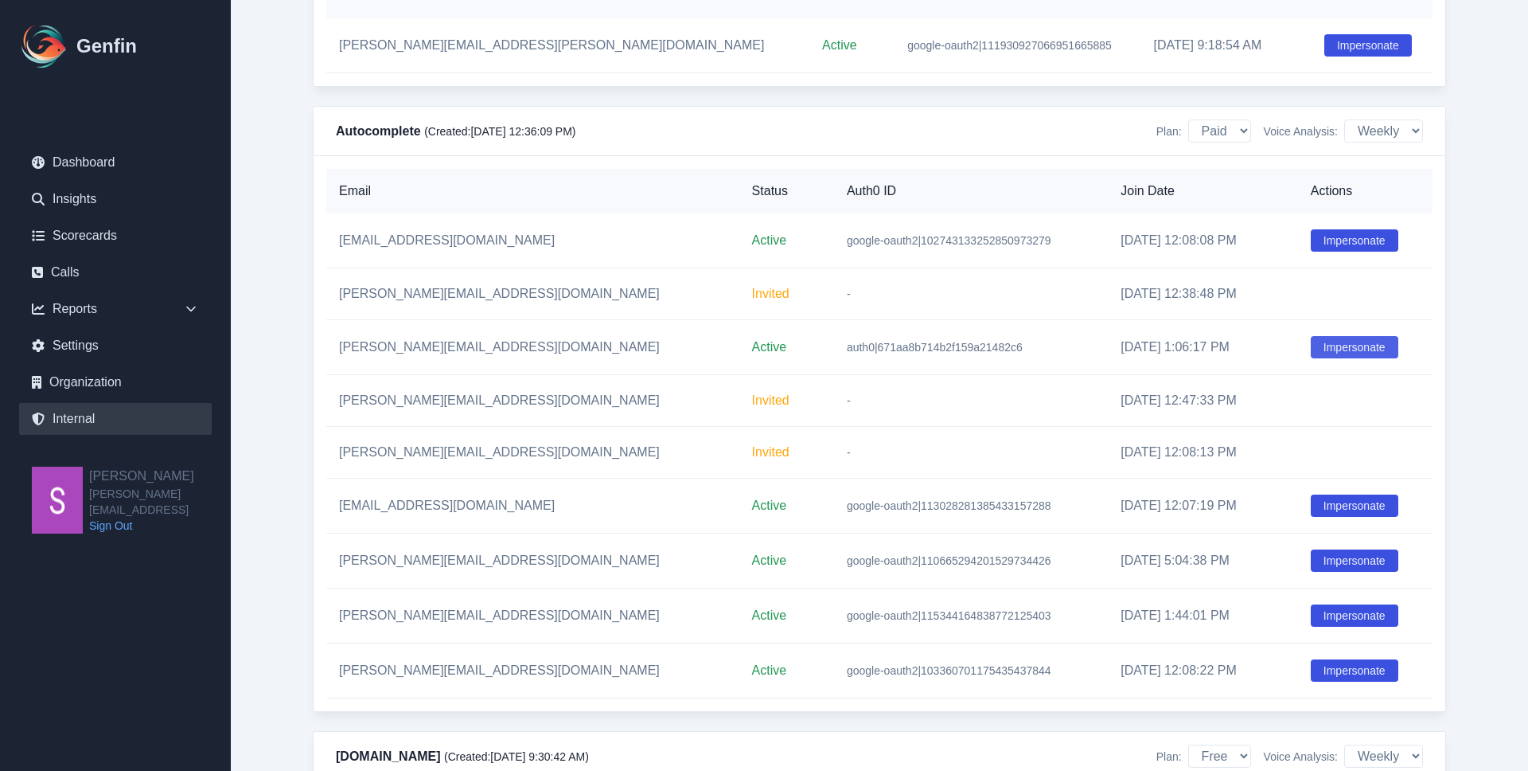
click at [1323, 358] on button "Impersonate" at bounding box center [1355, 347] width 88 height 22
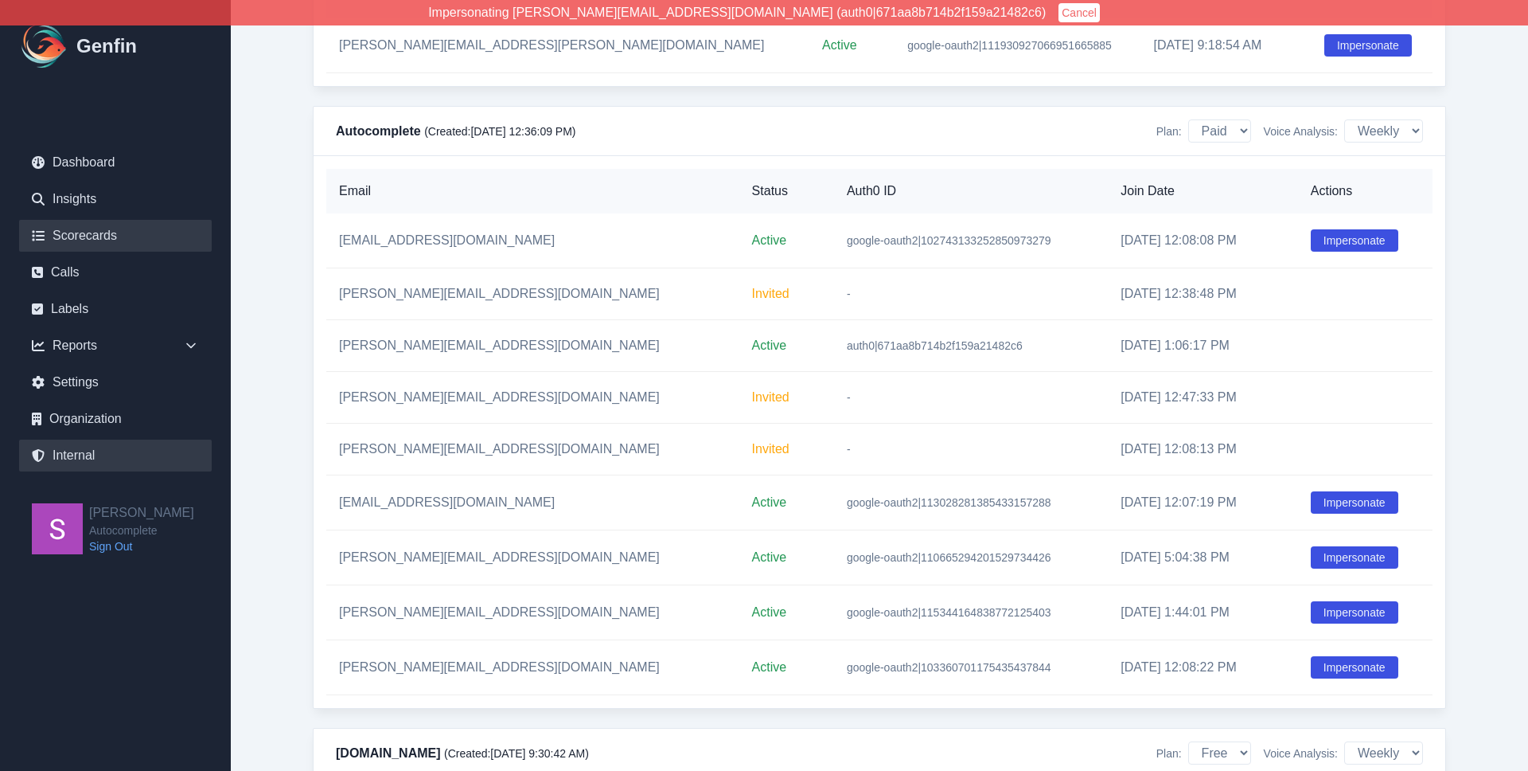
click at [124, 239] on link "Scorecards" at bounding box center [115, 236] width 193 height 32
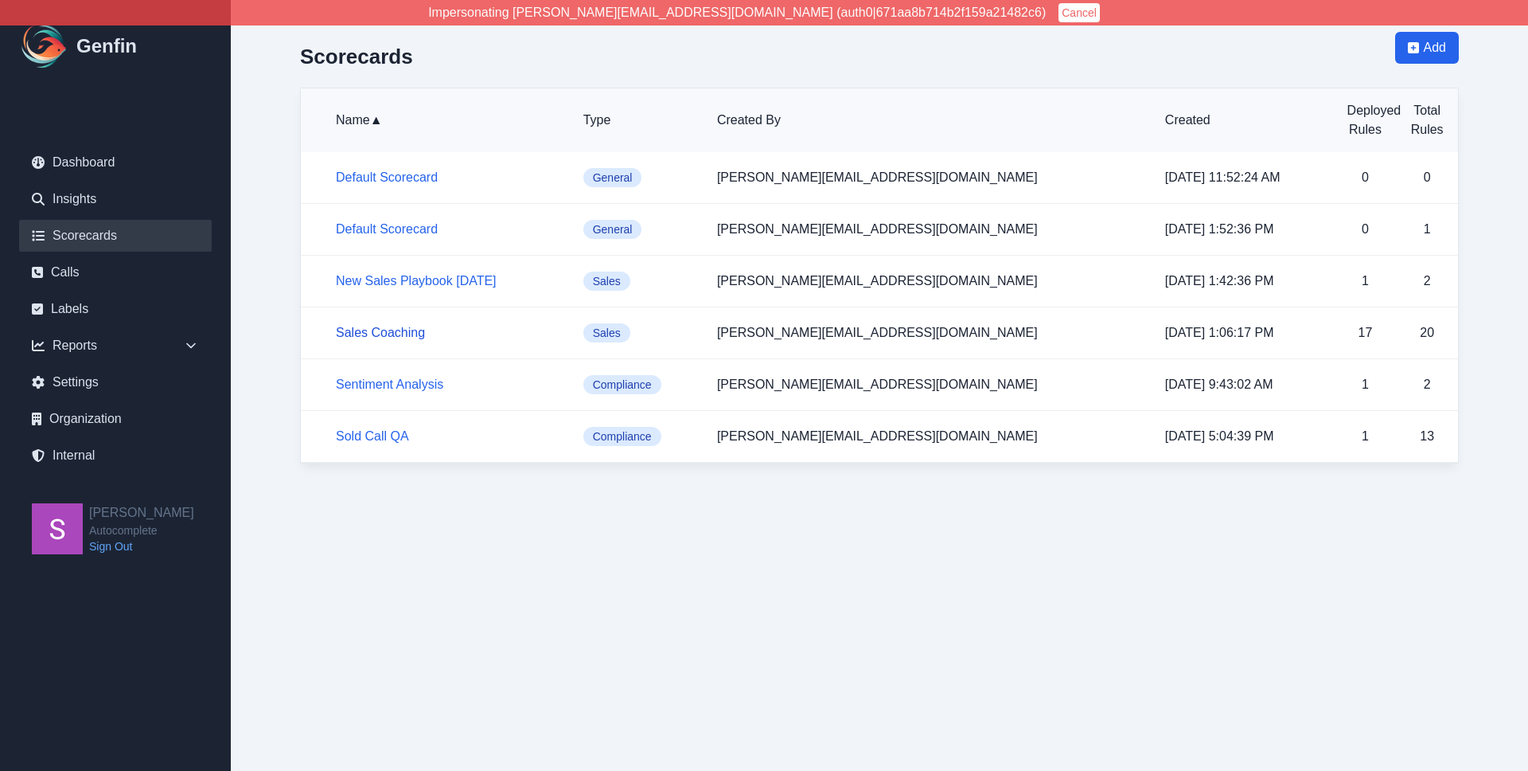
click at [390, 335] on link "Sales Coaching" at bounding box center [380, 333] width 89 height 14
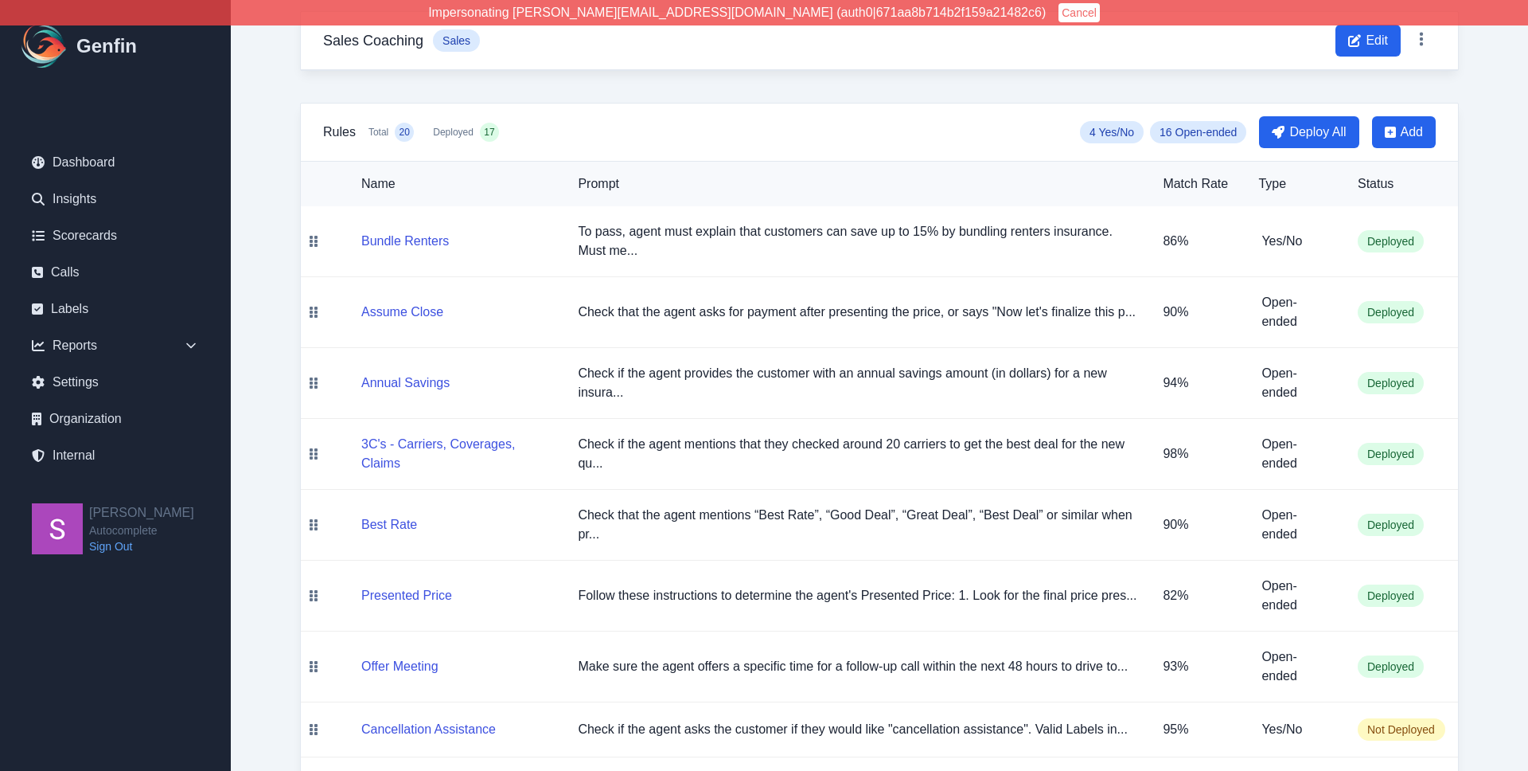
scroll to position [107, 0]
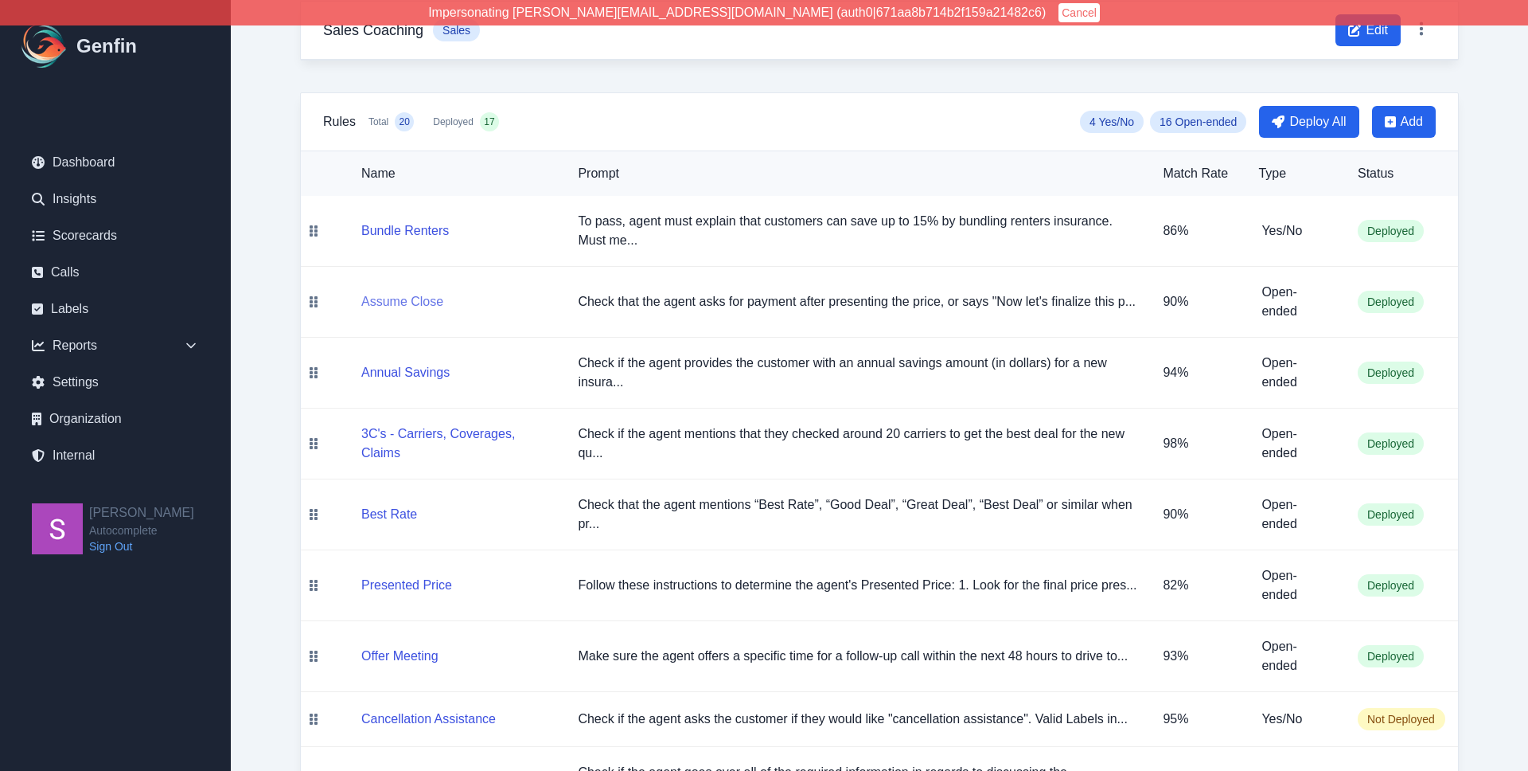
click at [412, 303] on button "Assume Close" at bounding box center [402, 301] width 82 height 19
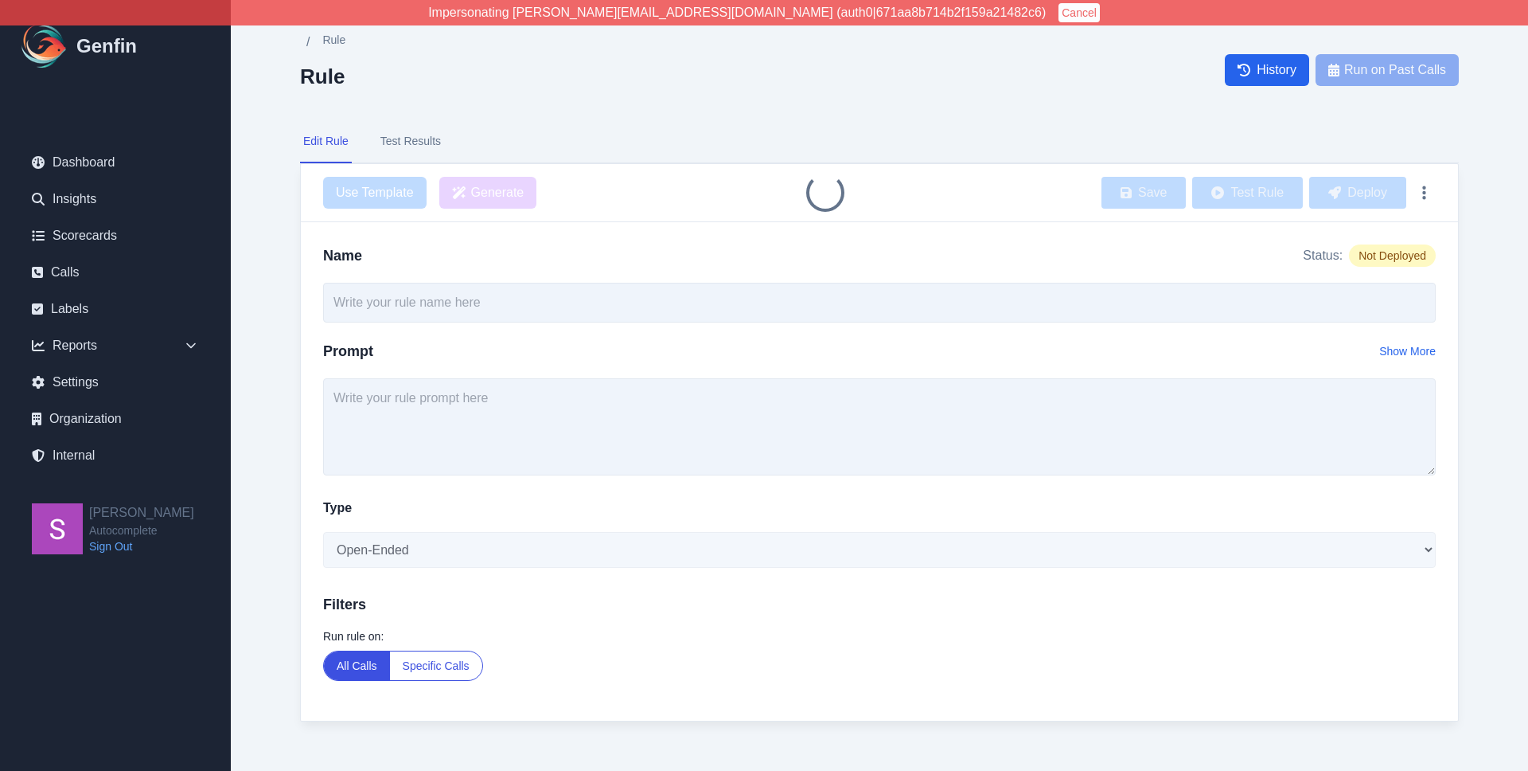
type input "Assume Close"
type textarea "Check that the agent asks for payment after presenting the price, or says "Now …"
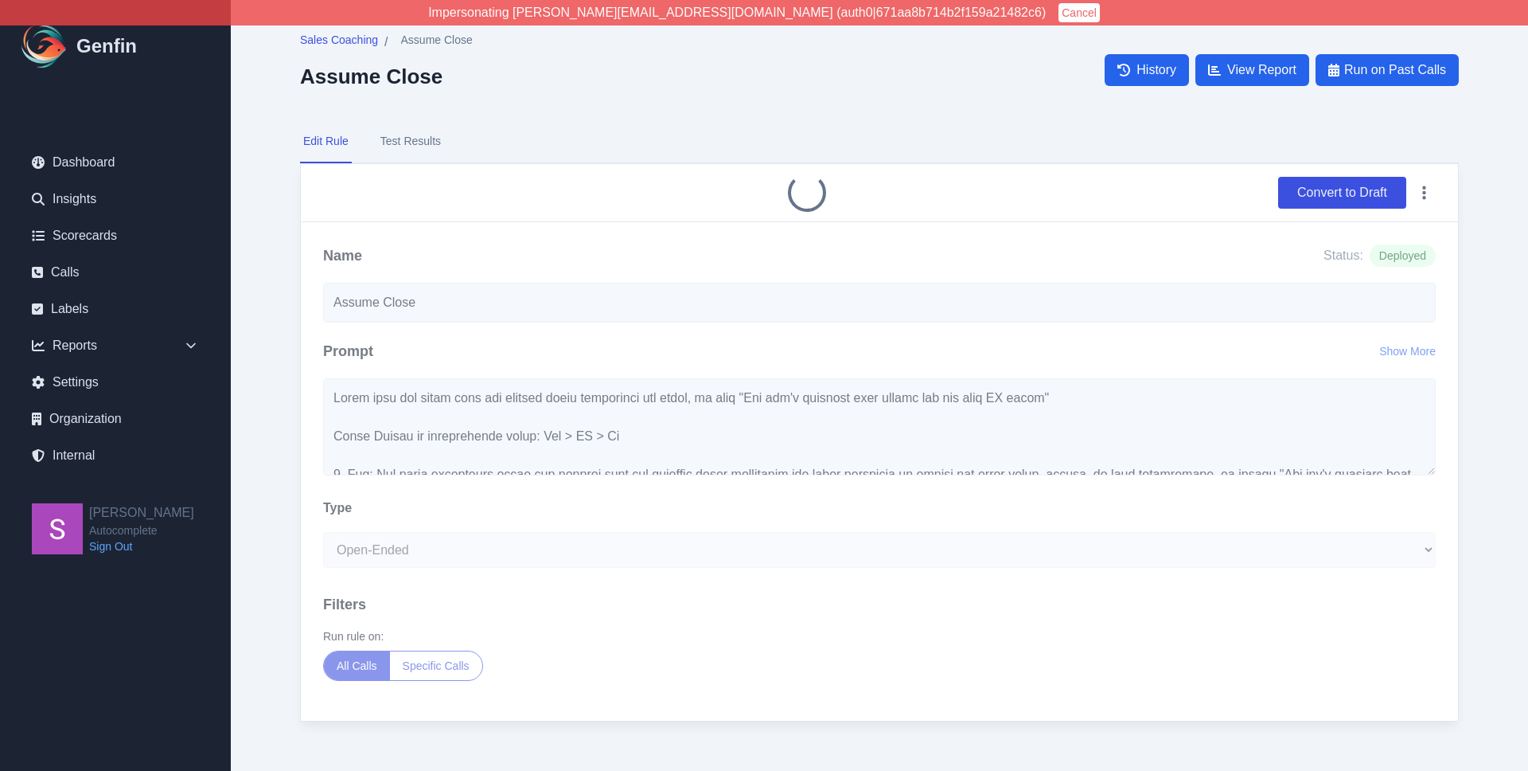
click at [421, 143] on button "Test Results" at bounding box center [410, 141] width 67 height 43
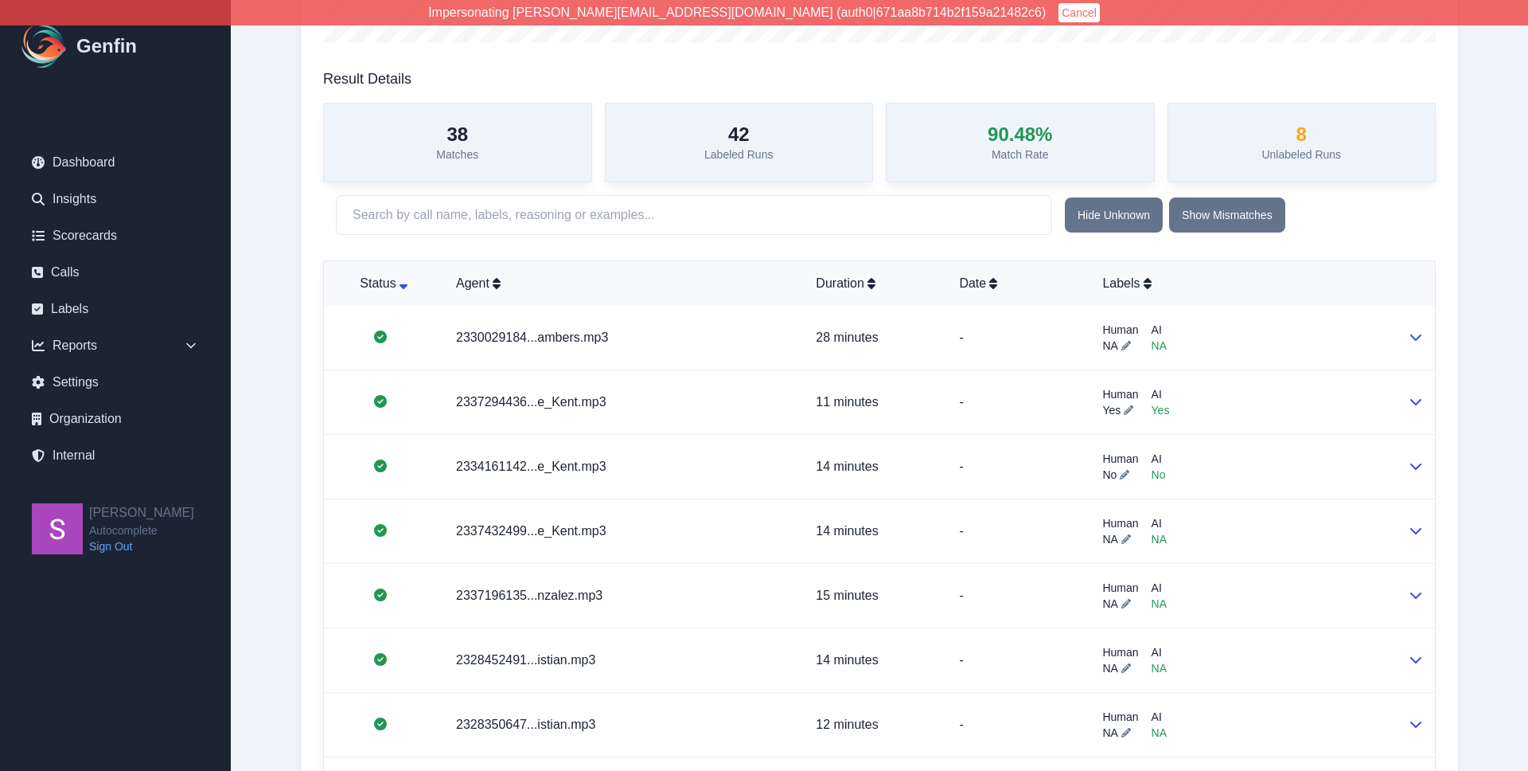
scroll to position [455, 0]
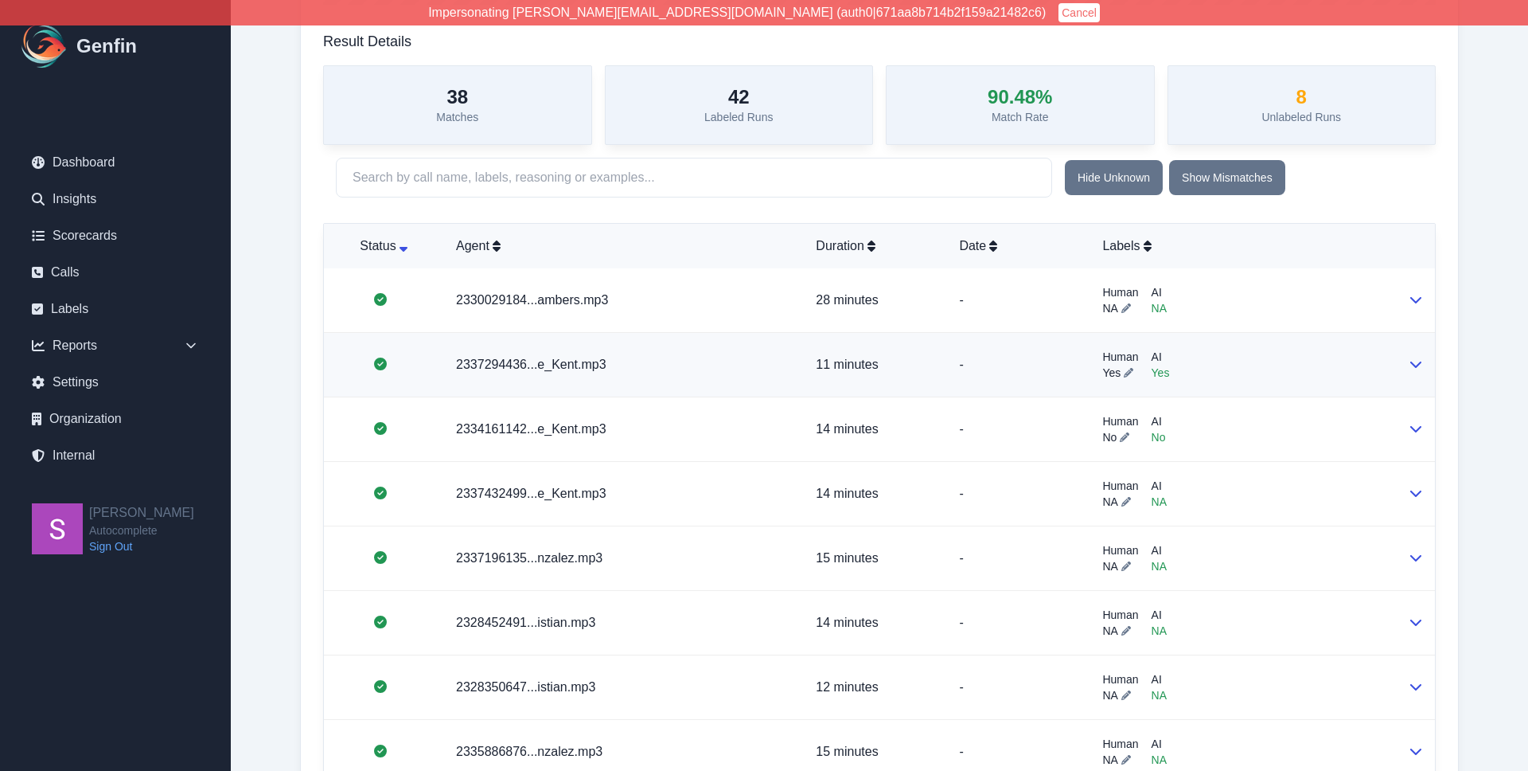
click at [1416, 365] on icon at bounding box center [1416, 363] width 13 height 13
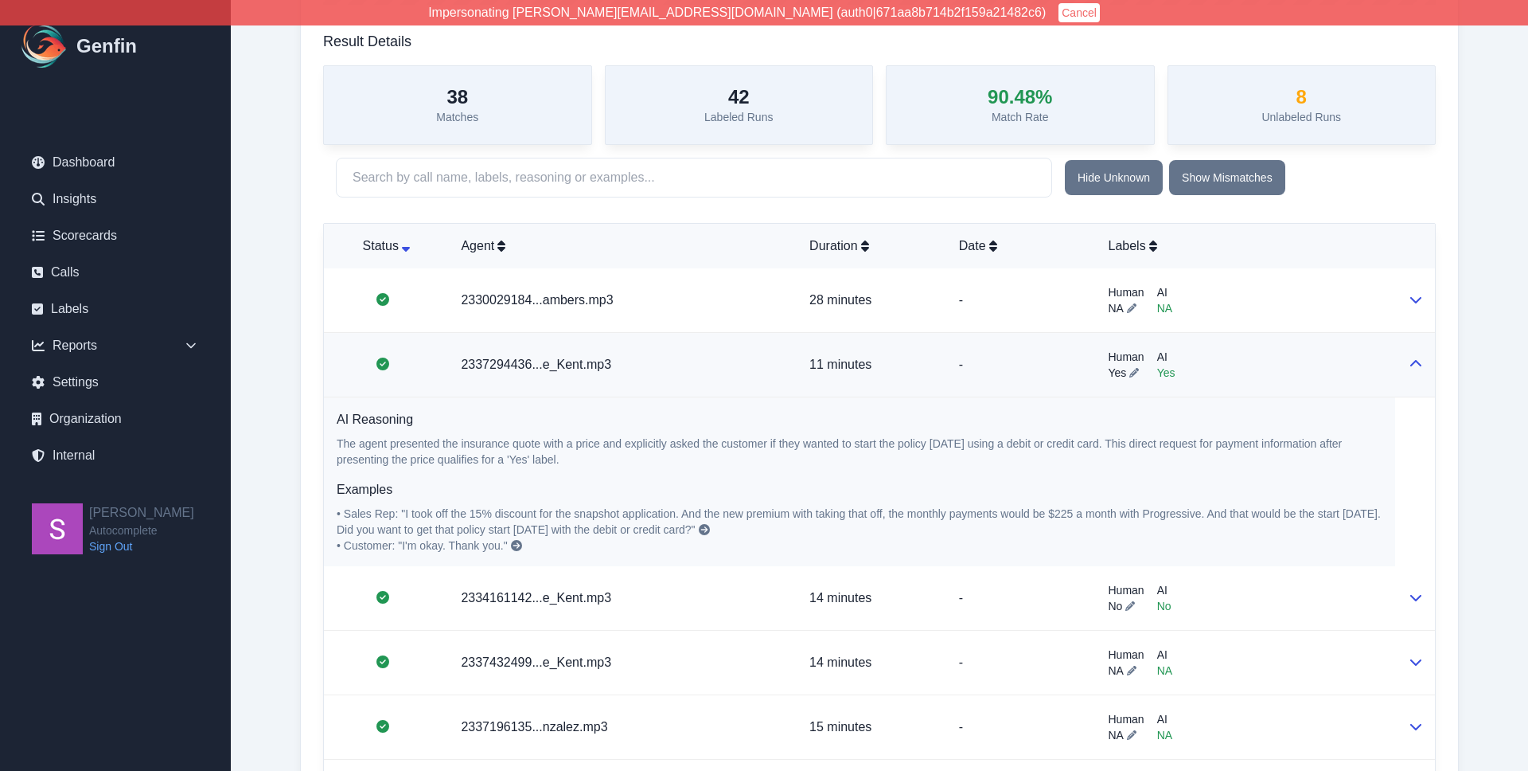
click at [699, 529] on icon at bounding box center [704, 529] width 11 height 11
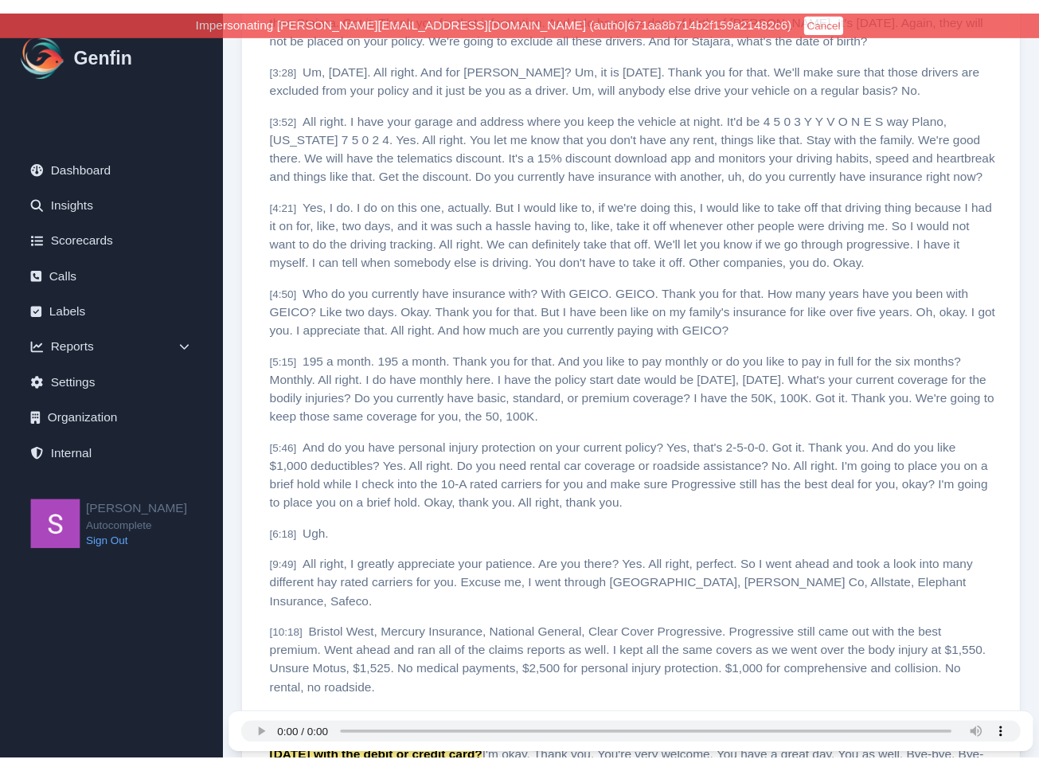
scroll to position [853, 0]
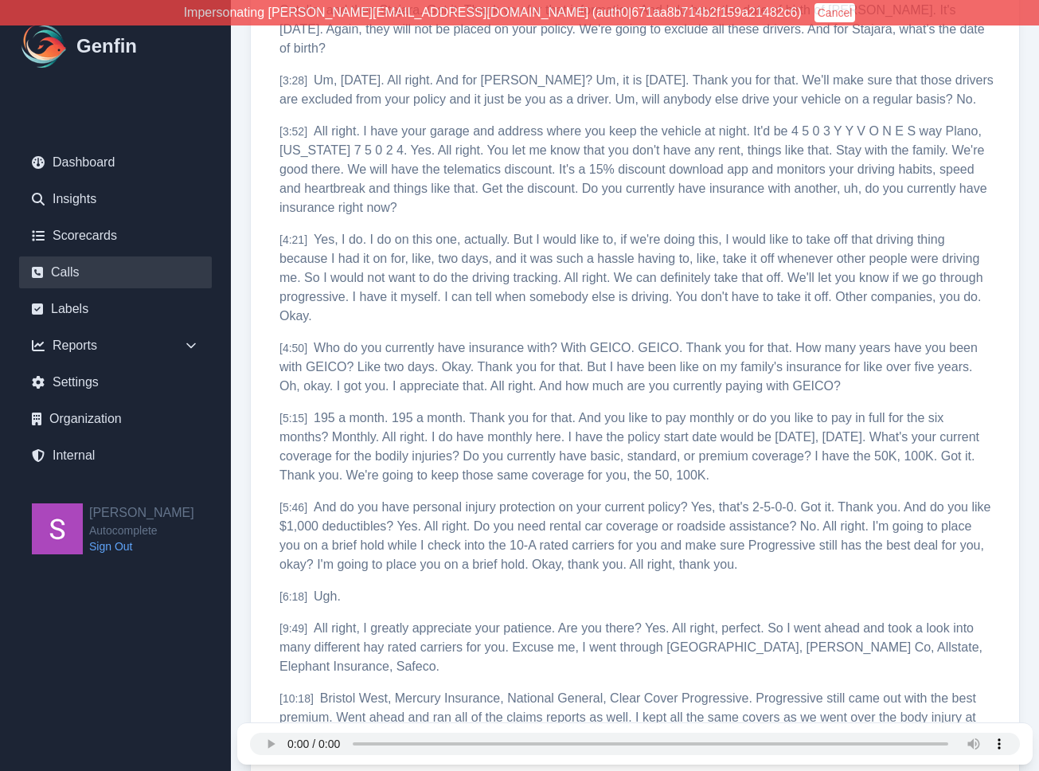
click at [97, 273] on link "Calls" at bounding box center [115, 272] width 193 height 32
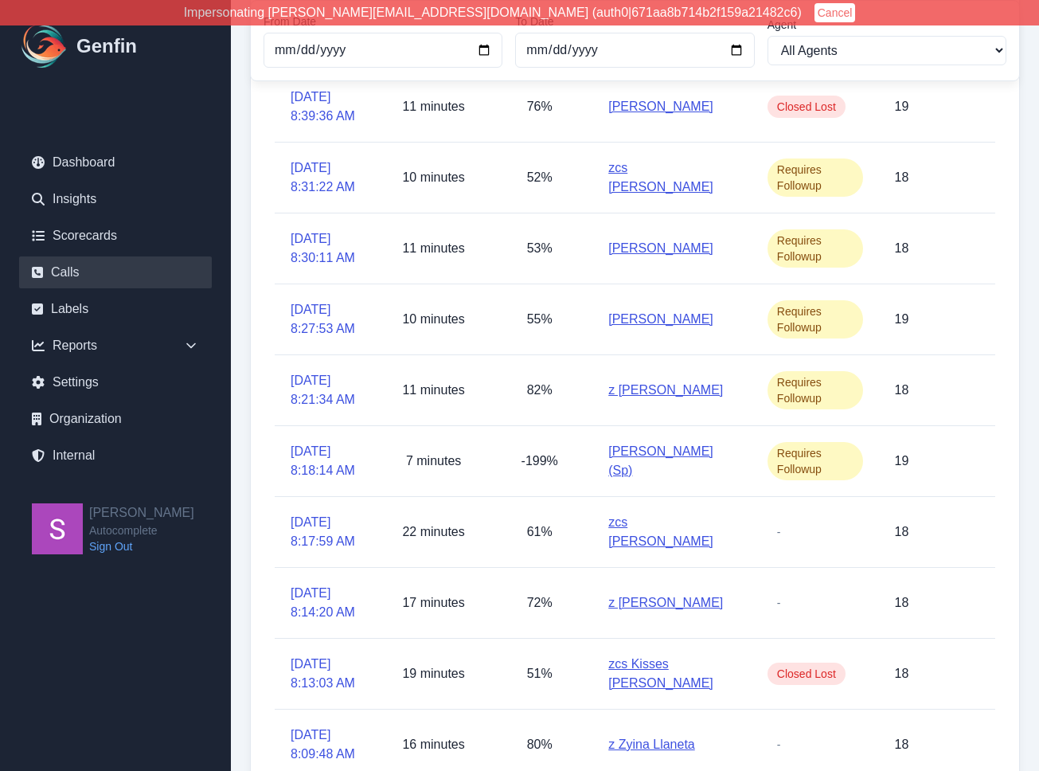
scroll to position [295, 0]
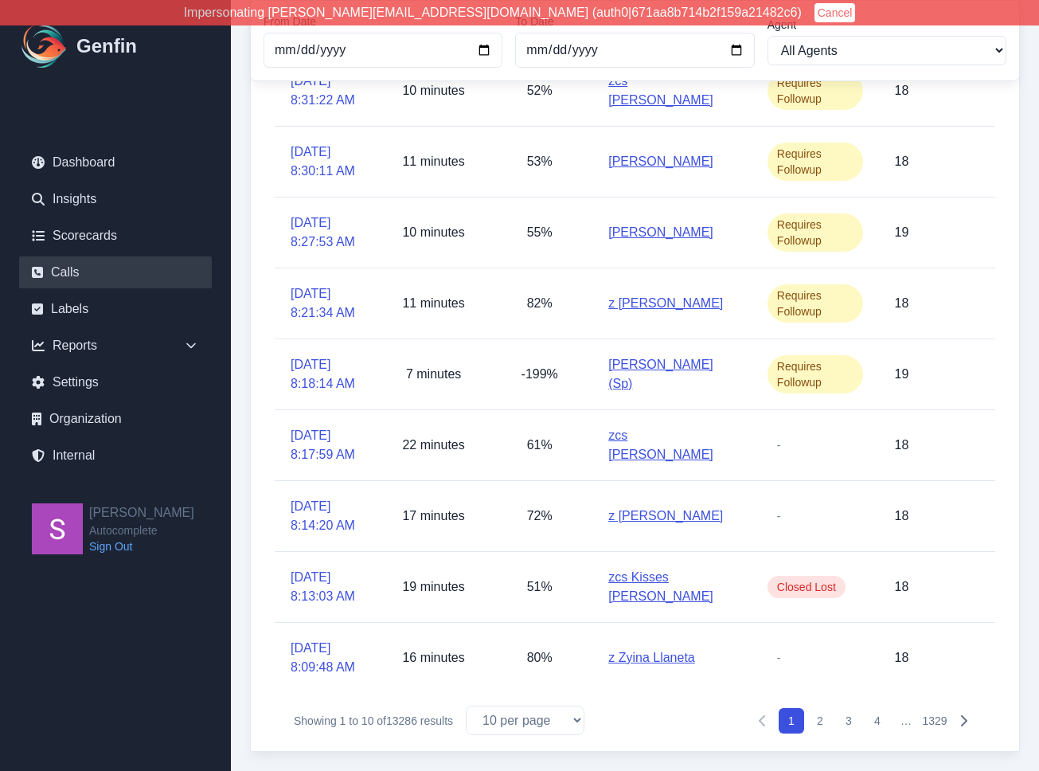
click at [825, 718] on button "2" at bounding box center [819, 720] width 25 height 25
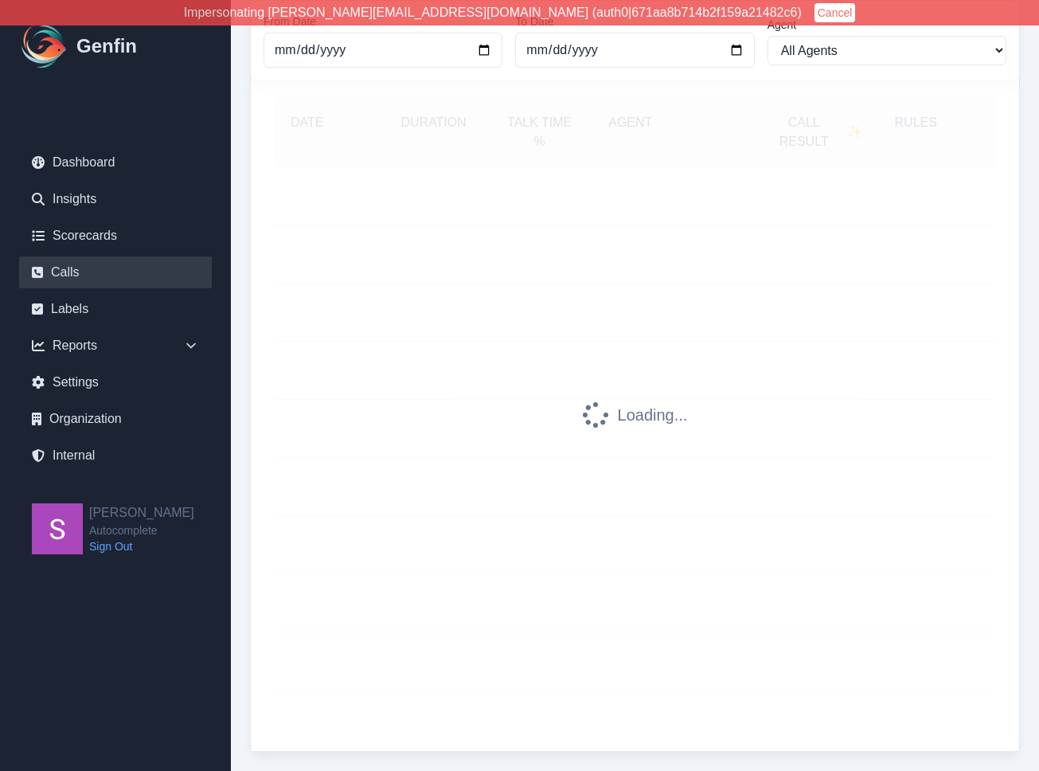
scroll to position [111, 0]
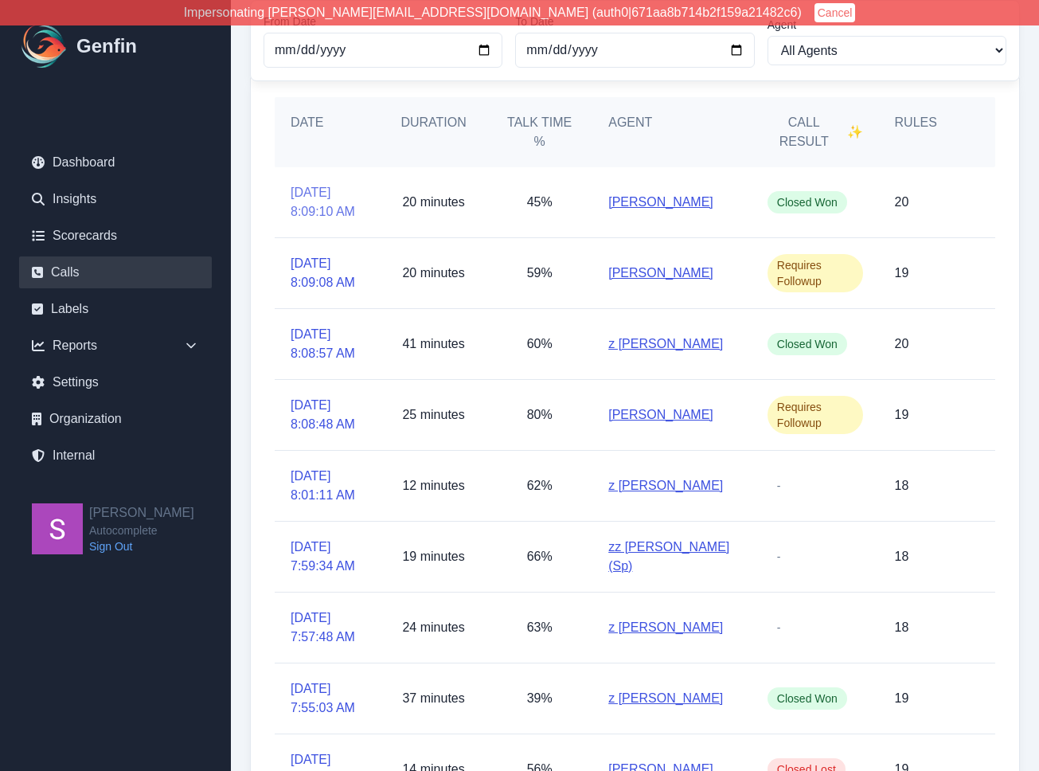
click at [315, 204] on link "8/18/2025, 8:09:10 AM" at bounding box center [328, 202] width 74 height 38
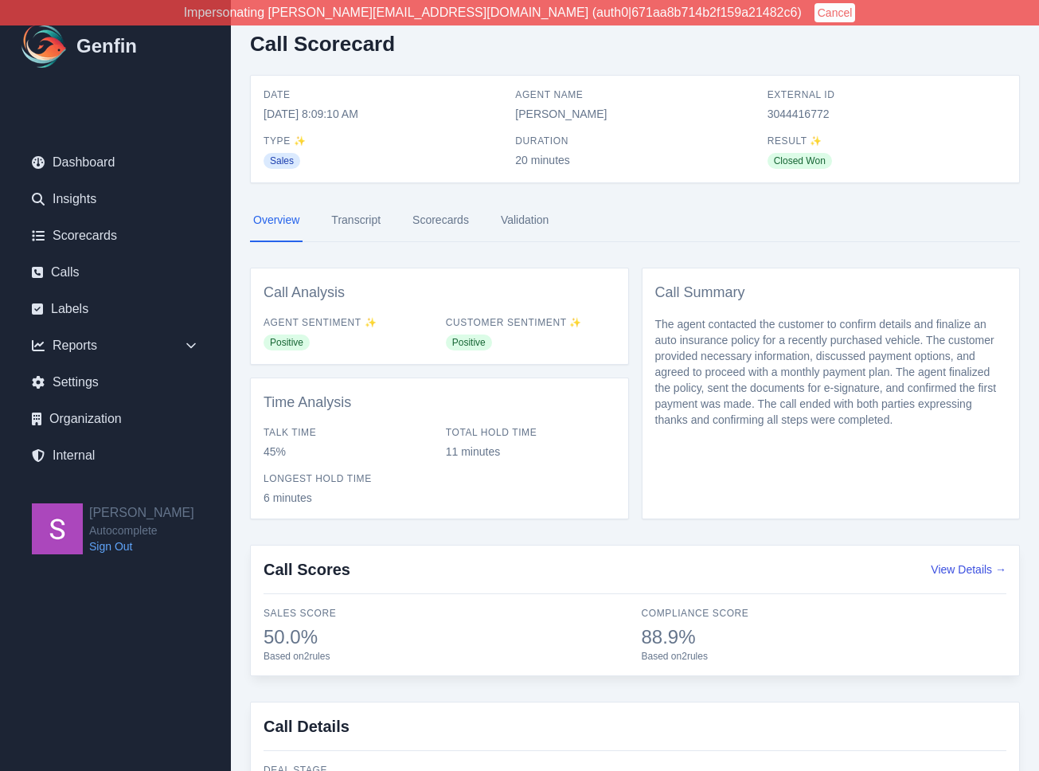
click at [355, 227] on link "Transcript" at bounding box center [356, 220] width 56 height 43
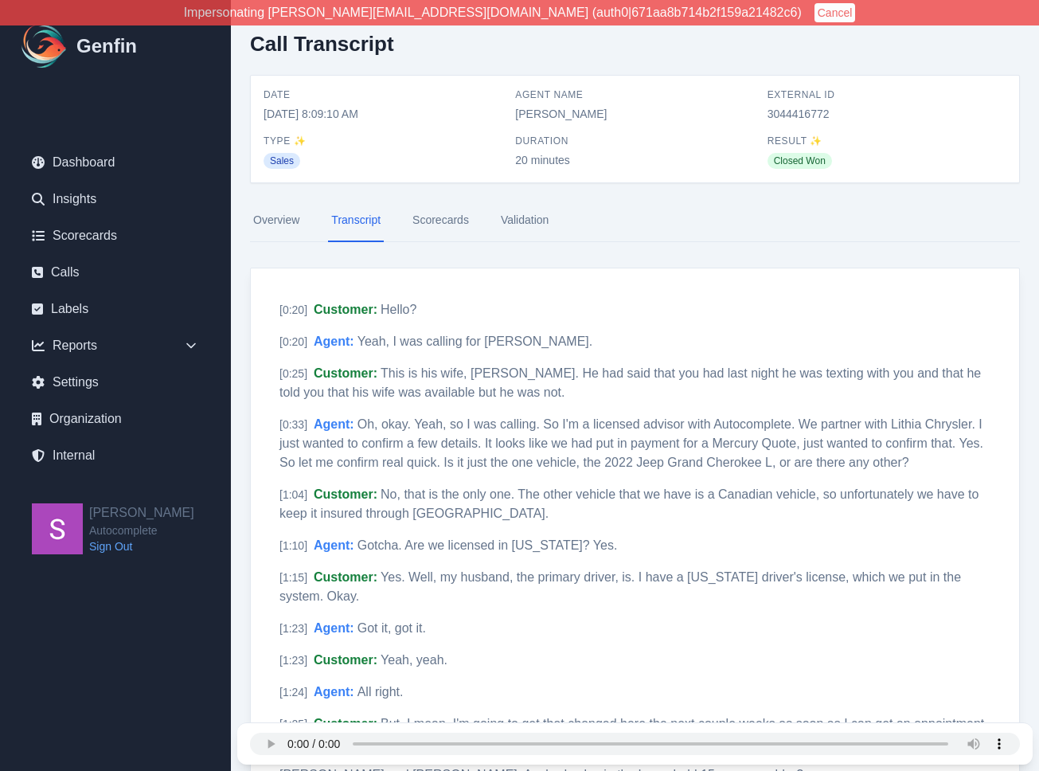
click at [439, 215] on link "Scorecards" at bounding box center [440, 220] width 63 height 43
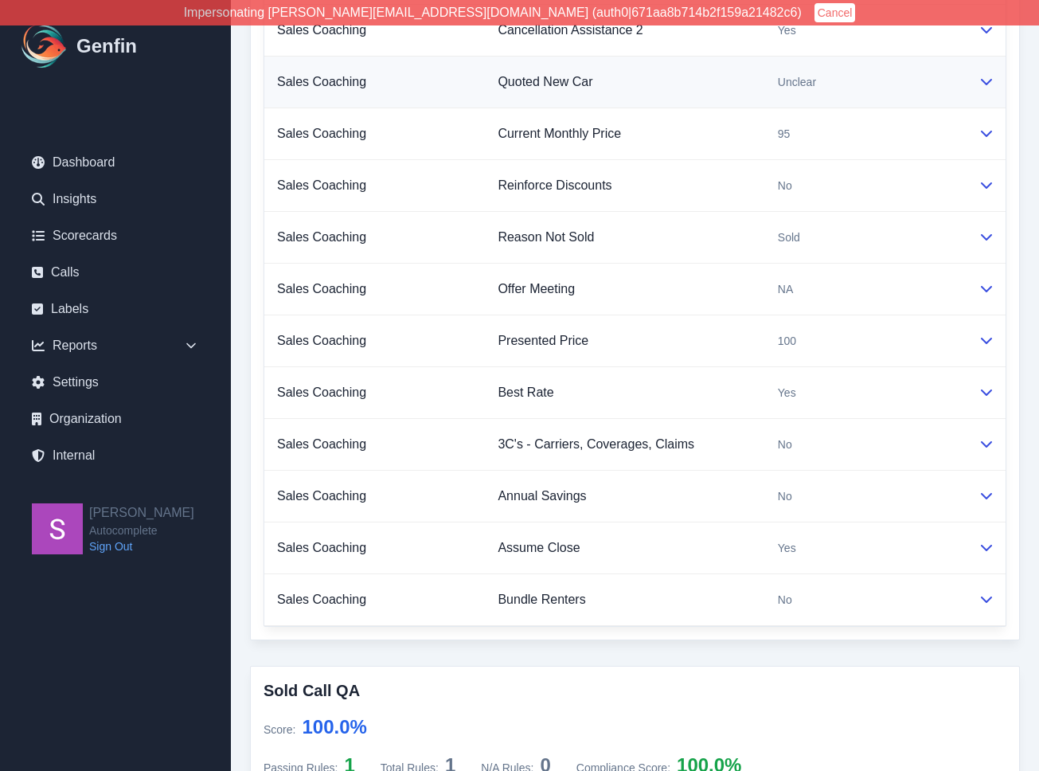
scroll to position [670, 0]
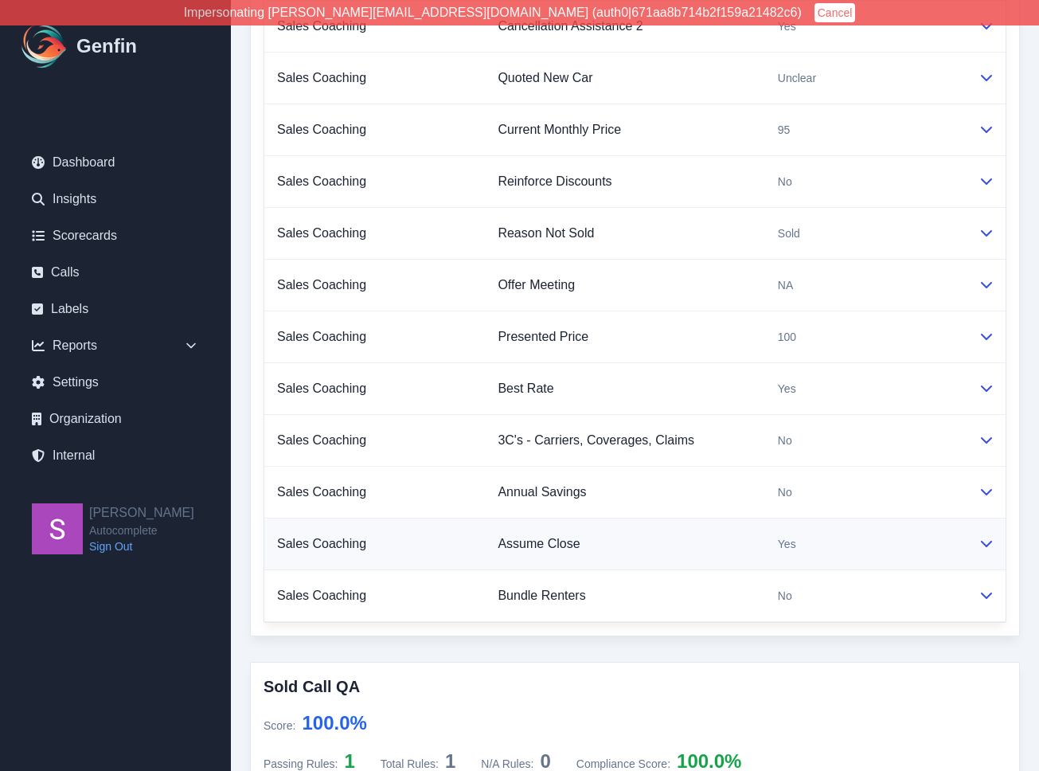
click at [984, 545] on icon at bounding box center [986, 544] width 11 height 6
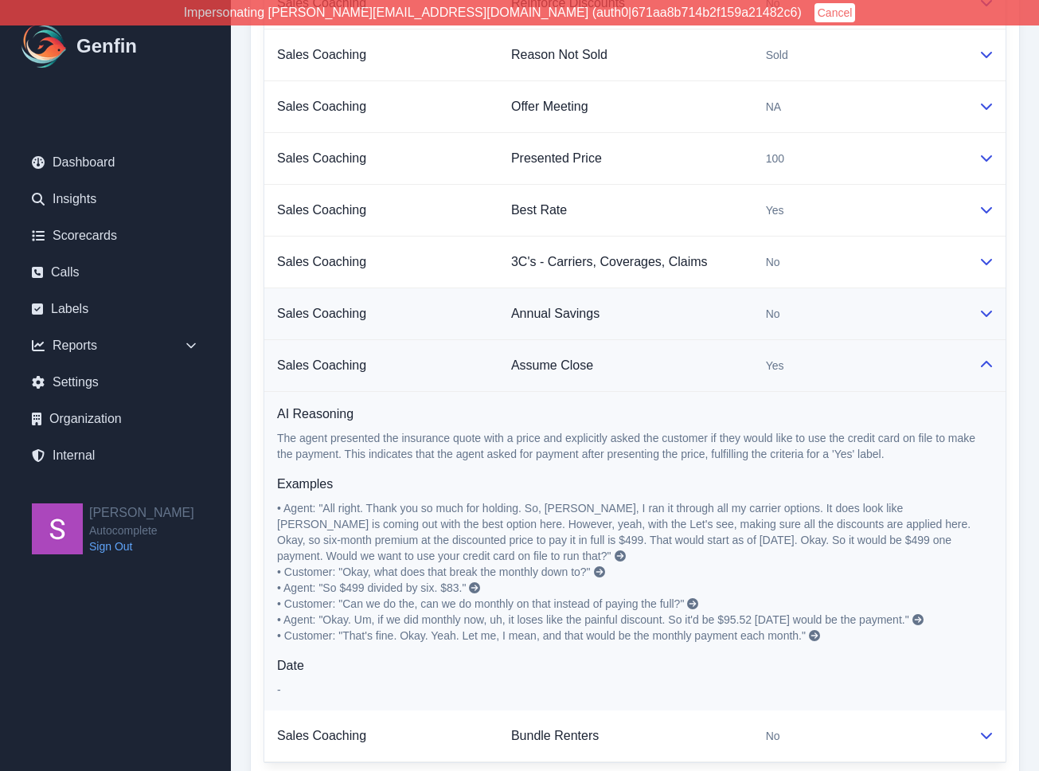
scroll to position [0, 0]
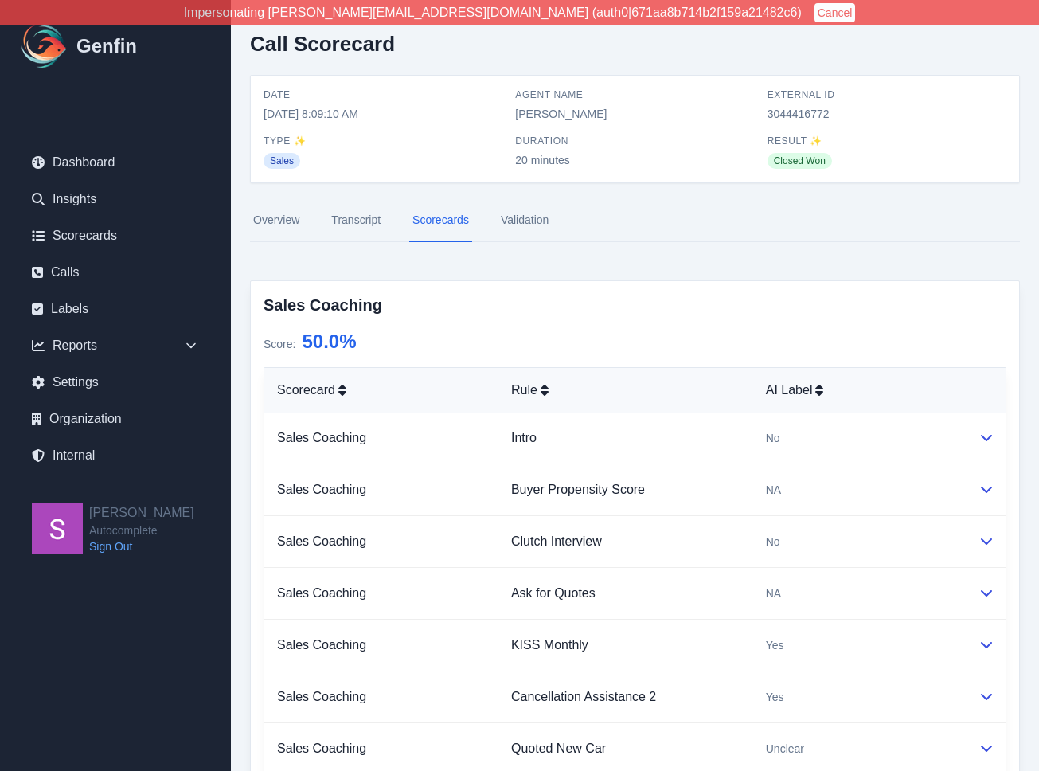
click at [375, 224] on link "Transcript" at bounding box center [356, 220] width 56 height 43
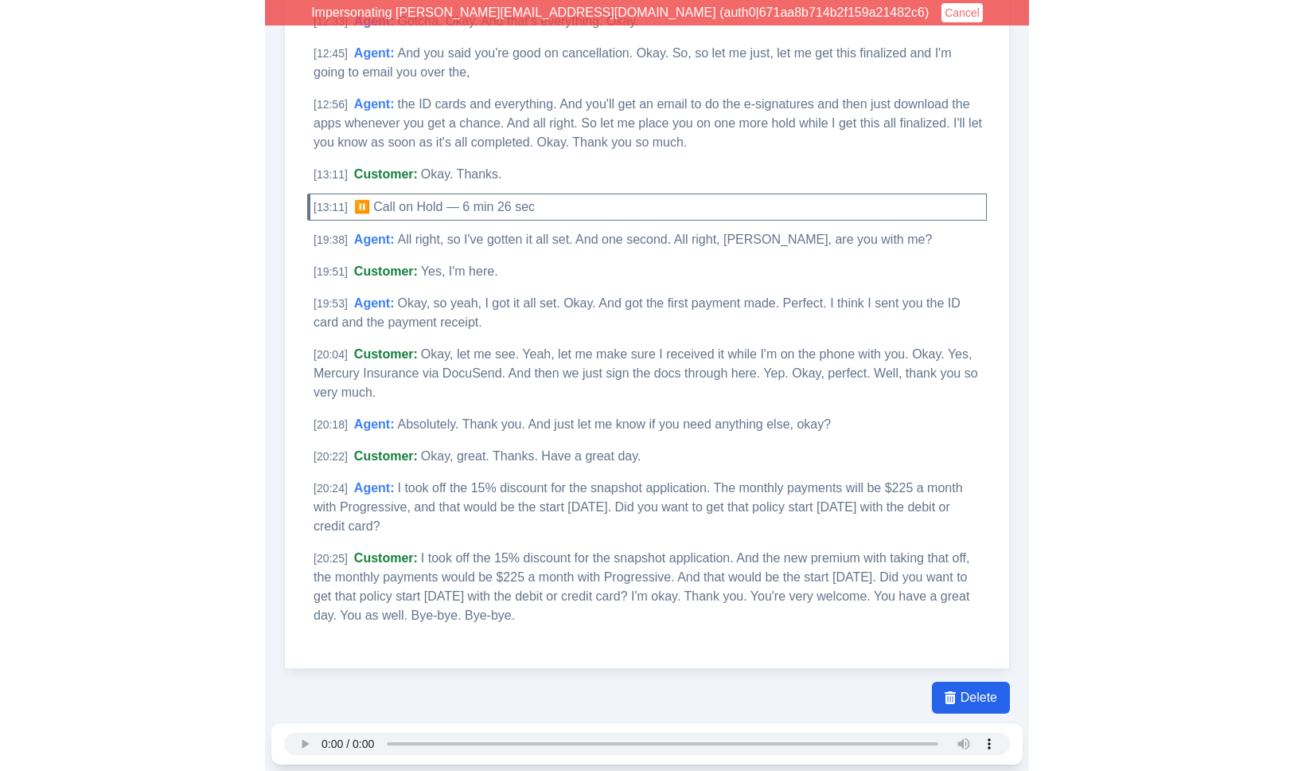
scroll to position [3194, 0]
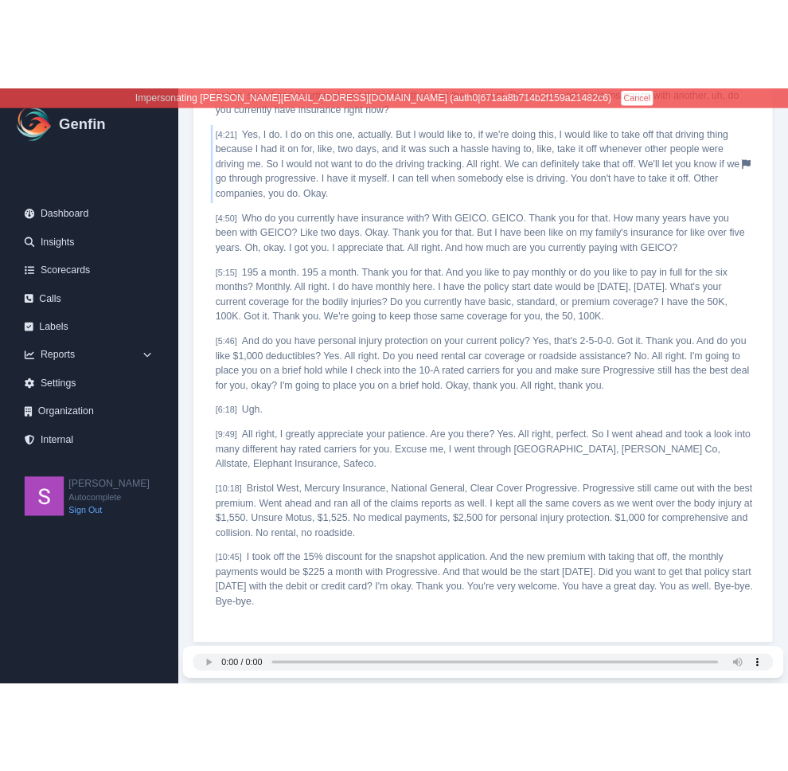
scroll to position [1083, 0]
